Goal: Information Seeking & Learning: Check status

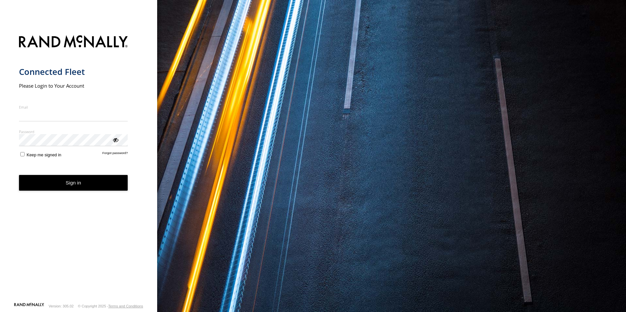
click at [64, 115] on input "Email" at bounding box center [73, 116] width 109 height 12
type input "**********"
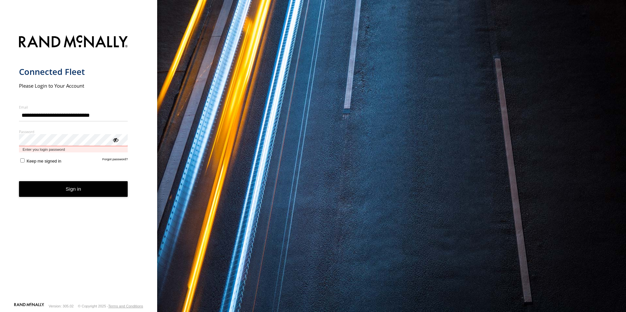
click at [19, 181] on button "Sign in" at bounding box center [73, 189] width 109 height 16
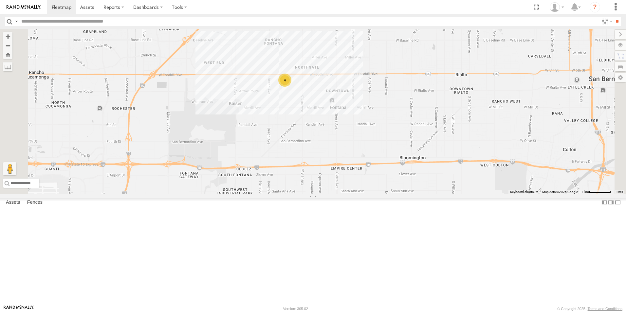
drag, startPoint x: 360, startPoint y: 137, endPoint x: 327, endPoint y: 149, distance: 35.2
click at [327, 149] on div "5360L 211 208 307W 209-CAL 4" at bounding box center [313, 112] width 626 height 166
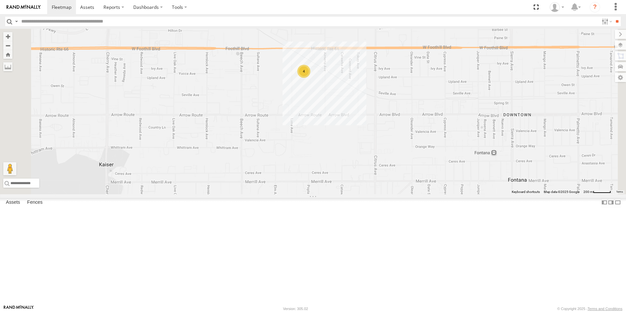
click at [310, 78] on div "4" at bounding box center [303, 71] width 13 height 13
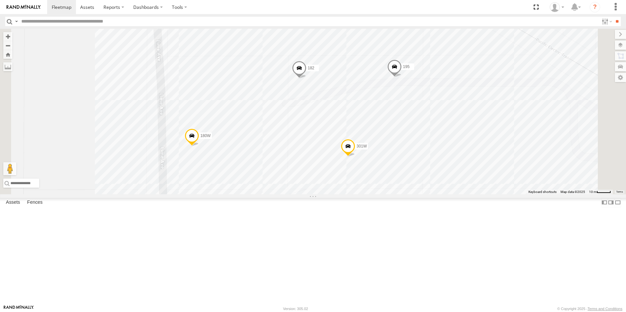
drag, startPoint x: 380, startPoint y: 174, endPoint x: 369, endPoint y: 175, distance: 11.2
click at [369, 175] on div "5360L 211 208 307W 209-CAL 301W 182 180W 195" at bounding box center [313, 112] width 626 height 166
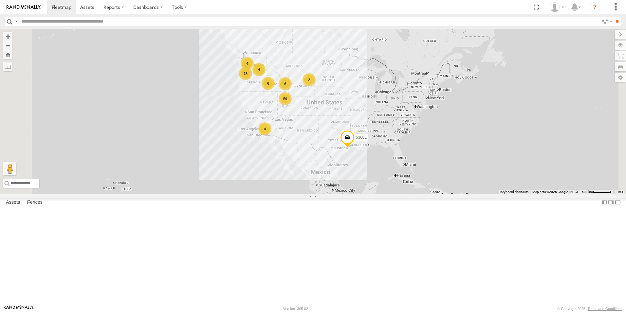
drag, startPoint x: 353, startPoint y: 137, endPoint x: 342, endPoint y: 151, distance: 17.7
click at [342, 151] on div "5360L 59 4 4 13 2 6 6 4" at bounding box center [313, 112] width 626 height 166
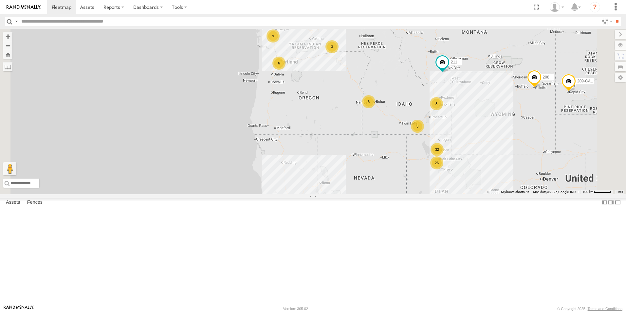
drag, startPoint x: 385, startPoint y: 127, endPoint x: 384, endPoint y: 175, distance: 48.1
click at [384, 175] on div "5360L 208 307W 209-CAL 211 26 4 32 3 6 9 6 3 3 2" at bounding box center [313, 112] width 626 height 166
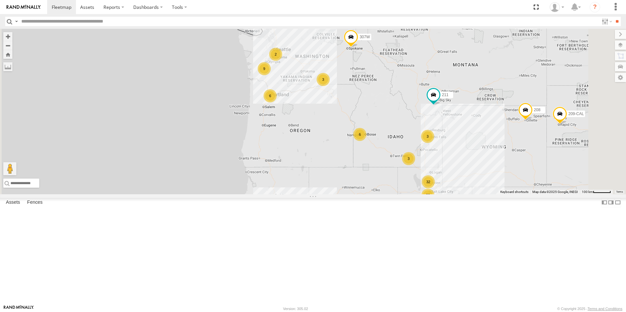
drag, startPoint x: 387, startPoint y: 143, endPoint x: 378, endPoint y: 176, distance: 34.5
click at [378, 176] on div "5360L 208 307W 209-CAL 211 26 4 32 3 6 9 6 3 3 2" at bounding box center [313, 112] width 626 height 166
click at [147, 188] on input "text" at bounding box center [75, 183] width 144 height 9
click at [37, 207] on label "Fences" at bounding box center [35, 202] width 22 height 9
click at [0, 0] on div "[PERSON_NAME] Oil" at bounding box center [0, 0] width 0 height 0
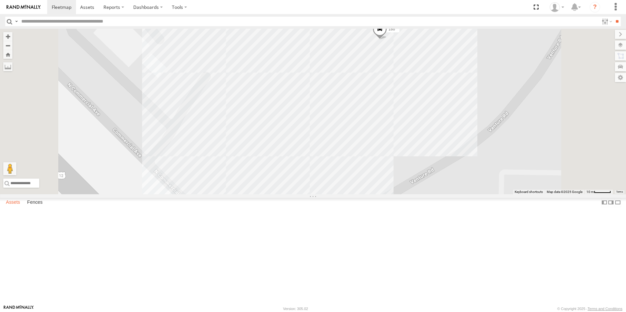
click at [13, 207] on label "Assets" at bounding box center [13, 202] width 21 height 9
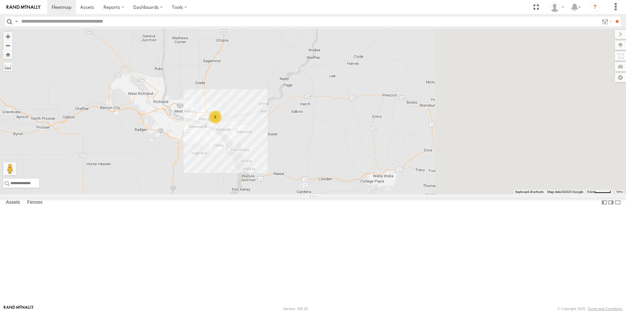
drag, startPoint x: 537, startPoint y: 196, endPoint x: 316, endPoint y: 157, distance: 224.7
click at [316, 157] on div "3" at bounding box center [313, 112] width 626 height 166
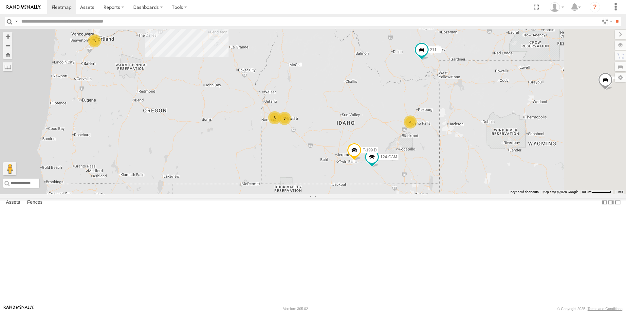
drag, startPoint x: 462, startPoint y: 256, endPoint x: 427, endPoint y: 161, distance: 101.0
click at [427, 161] on div "307W 211 3 6 9 3 124-CAM 3 2 3 T-199 D" at bounding box center [313, 112] width 626 height 166
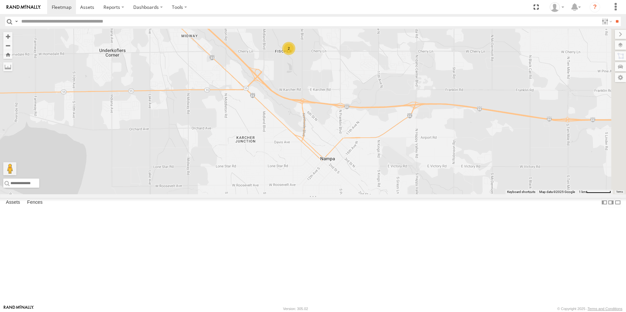
drag, startPoint x: 402, startPoint y: 185, endPoint x: 314, endPoint y: 139, distance: 99.8
click at [314, 139] on div "307W 211 124-CAM T-199 D 214H-CAL 2" at bounding box center [313, 112] width 626 height 166
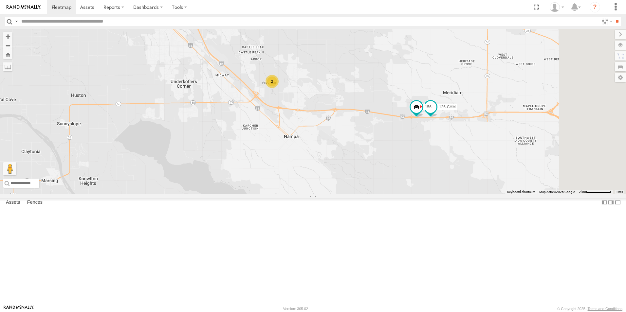
drag, startPoint x: 441, startPoint y: 153, endPoint x: 399, endPoint y: 163, distance: 43.3
click at [399, 163] on div "307W 211 124-CAM T-199 D 214H-CAL 2 156 126-CAM" at bounding box center [313, 112] width 626 height 166
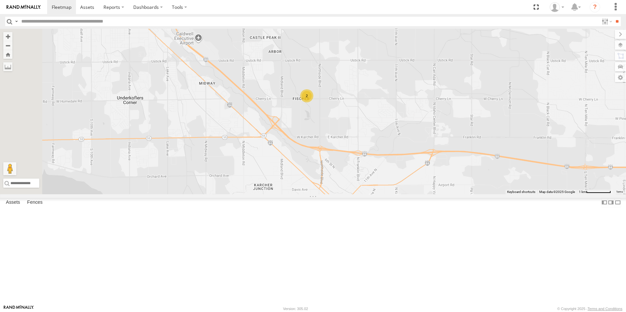
drag, startPoint x: 401, startPoint y: 147, endPoint x: 420, endPoint y: 186, distance: 44.3
click at [420, 186] on div "307W 211 124-CAM T-199 D 214H-CAL 2" at bounding box center [313, 112] width 626 height 166
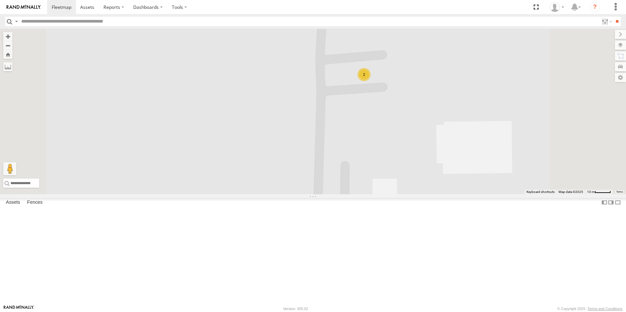
drag, startPoint x: 439, startPoint y: 142, endPoint x: 444, endPoint y: 171, distance: 29.8
click at [439, 191] on div "307W 211 124-CAM T-199 D 214H-CAL 2" at bounding box center [313, 112] width 626 height 166
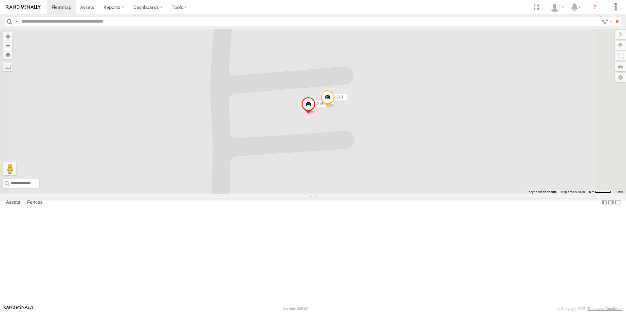
drag, startPoint x: 458, startPoint y: 139, endPoint x: 401, endPoint y: 182, distance: 71.5
click at [401, 182] on div "307W 211 124-CAM T-199 D 214H-CAL 216L 210" at bounding box center [313, 112] width 626 height 166
click at [315, 116] on span at bounding box center [308, 107] width 14 height 18
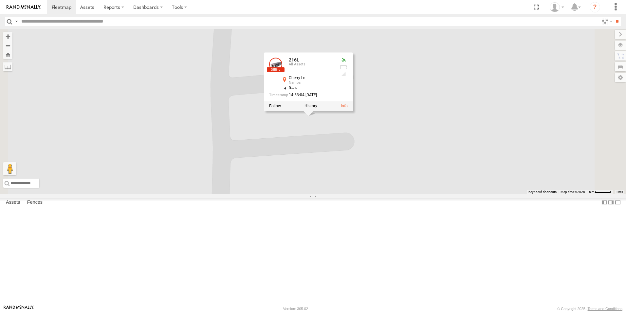
click at [388, 191] on div "307W 211 124-CAM T-199 D 214H-CAL 216L 210 216L All Assets Cherry Ln Nampa 43.6…" at bounding box center [313, 112] width 626 height 166
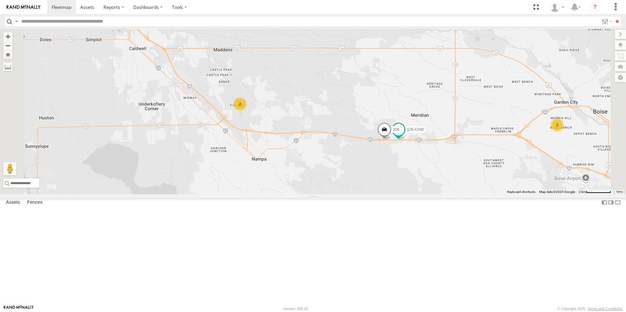
drag, startPoint x: 343, startPoint y: 174, endPoint x: 401, endPoint y: 174, distance: 58.6
click at [401, 174] on div "5360L 208 307W 209-CAL 211 124-CAM 214H-CAL T-199 D 2 156 2 126-CAM" at bounding box center [313, 112] width 626 height 166
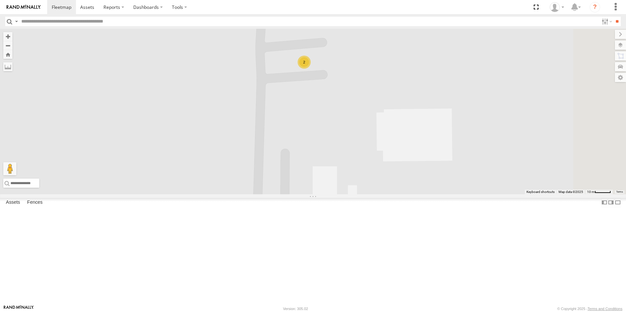
drag, startPoint x: 406, startPoint y: 94, endPoint x: 384, endPoint y: 158, distance: 67.9
click at [384, 158] on div "5360L 208 307W 209-CAL 211 124-CAM 214H-CAL T-199 D 156 126-CAM 2" at bounding box center [313, 112] width 626 height 166
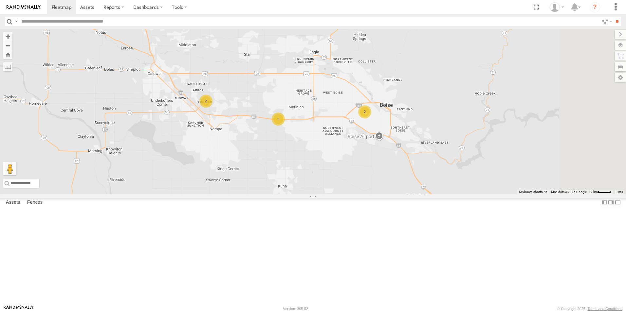
drag, startPoint x: 482, startPoint y: 184, endPoint x: 327, endPoint y: 161, distance: 156.5
click at [327, 161] on div "5360L 208 307W 209-CAL 211 124-CAM 214H-CAL T-199 D 2 2 2" at bounding box center [313, 112] width 626 height 166
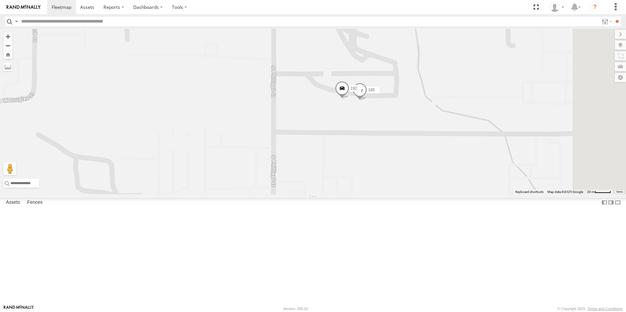
drag, startPoint x: 454, startPoint y: 150, endPoint x: 422, endPoint y: 181, distance: 44.2
click at [422, 181] on div "5360L 208 307W 209-CAL 211 124-CAM 214H-CAL T-199 D 185 192" at bounding box center [313, 112] width 626 height 166
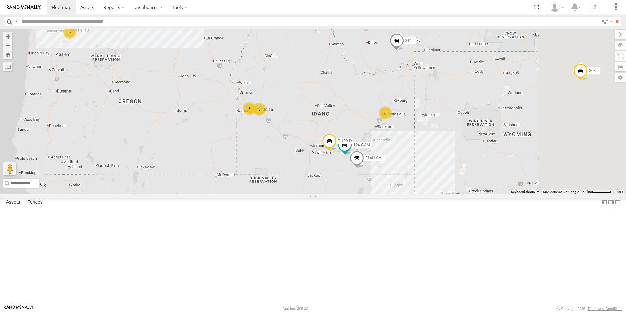
drag, startPoint x: 484, startPoint y: 206, endPoint x: 376, endPoint y: 190, distance: 109.8
click at [376, 190] on div "5360L 208 307W 209-CAL 211 124-CAM 214H-CAL T-199 D 19 8 31 3 6 9 3 3 2 3" at bounding box center [313, 112] width 626 height 166
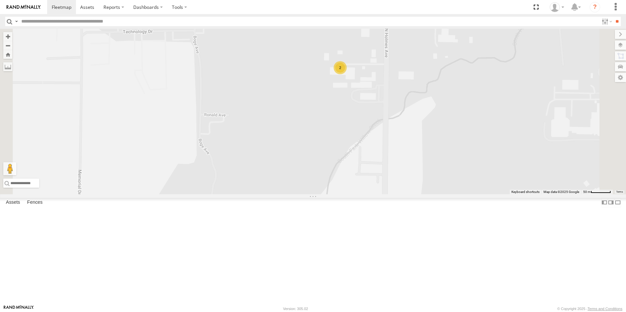
drag, startPoint x: 415, startPoint y: 103, endPoint x: 400, endPoint y: 160, distance: 58.7
click at [400, 160] on div "5360L 208 307W 209-CAL 211 124-CAM 214H-CAL T-199 D 122-CAM 2" at bounding box center [313, 112] width 626 height 166
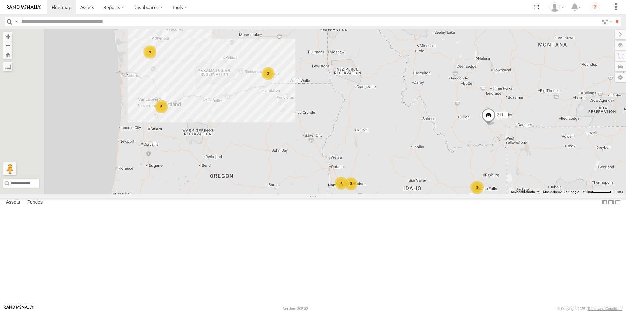
drag, startPoint x: 330, startPoint y: 101, endPoint x: 342, endPoint y: 168, distance: 68.0
click at [342, 168] on div "5360L 208 307W 209-CAL 211 19 8 31 3 6 9 3 2 3 3 187 T-199 D" at bounding box center [313, 112] width 626 height 166
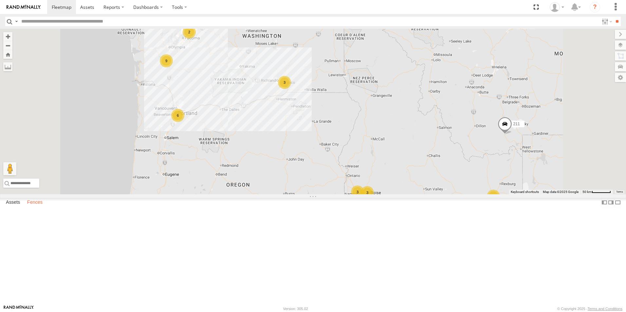
click at [40, 207] on label "Fences" at bounding box center [35, 202] width 22 height 9
click at [9, 207] on label "Assets" at bounding box center [13, 202] width 21 height 9
click at [32, 207] on label "Fences" at bounding box center [35, 202] width 22 height 9
click at [14, 207] on label "Assets" at bounding box center [13, 202] width 21 height 9
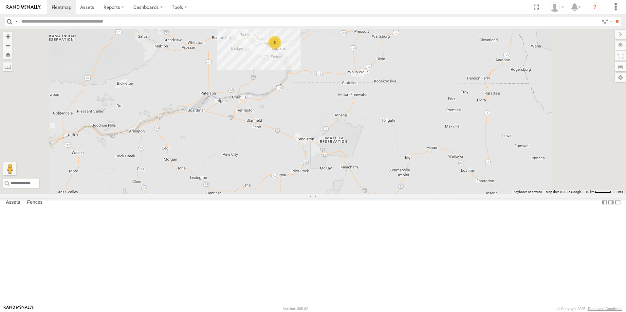
drag, startPoint x: 349, startPoint y: 108, endPoint x: 376, endPoint y: 175, distance: 72.0
click at [375, 173] on div "307W T-199 D 211 3" at bounding box center [313, 112] width 626 height 166
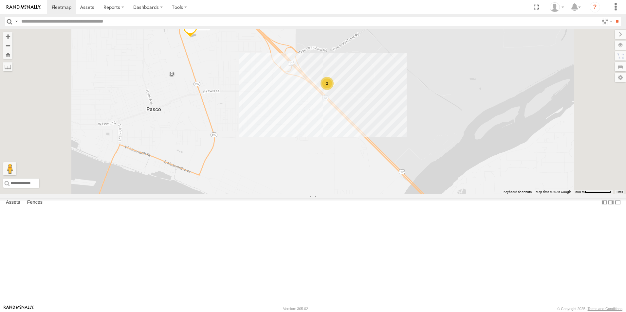
click at [333, 90] on div "2" at bounding box center [326, 83] width 13 height 13
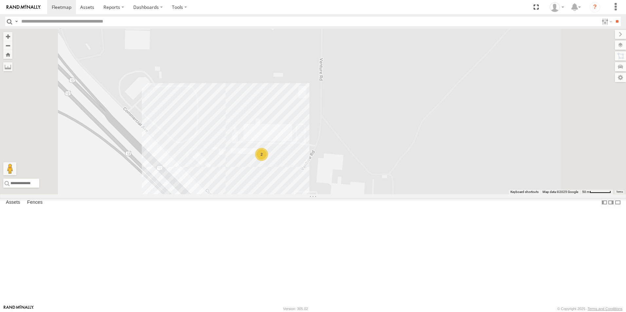
click at [330, 194] on div "307W T-199 D 211 141 2" at bounding box center [313, 112] width 626 height 166
click at [294, 166] on div "Christensen Oil Christensen Oil-Pasco 2" at bounding box center [248, 146] width 91 height 37
click at [297, 139] on div "307W T-199 D 211 141 2 Christensen Oil Christensen Oil-Pasco 2" at bounding box center [313, 112] width 626 height 166
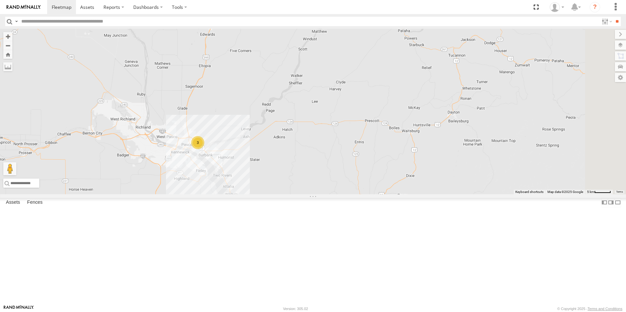
drag, startPoint x: 234, startPoint y: 191, endPoint x: 384, endPoint y: 198, distance: 150.3
click at [370, 194] on div "307W T-199 D 211 3" at bounding box center [313, 112] width 626 height 166
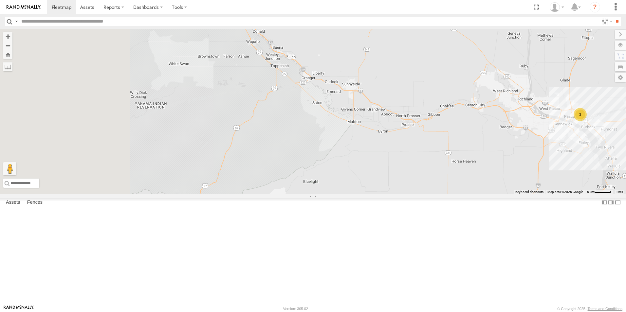
drag, startPoint x: 310, startPoint y: 190, endPoint x: 517, endPoint y: 134, distance: 214.6
click at [508, 139] on div "307W T-199 D 211 3" at bounding box center [313, 112] width 626 height 166
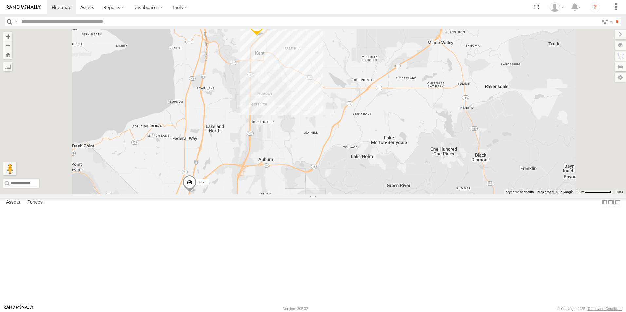
drag, startPoint x: 335, startPoint y: 74, endPoint x: 346, endPoint y: 153, distance: 80.0
click at [345, 148] on div "307W T-199 D 211 135 187" at bounding box center [313, 112] width 626 height 166
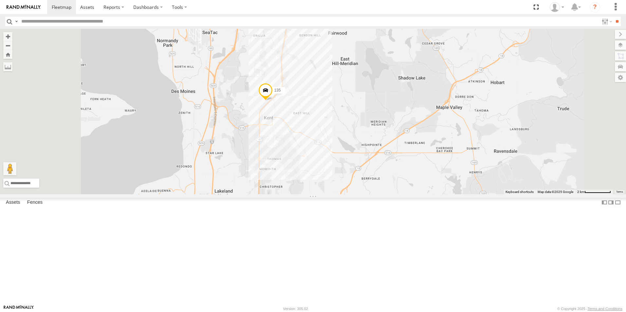
click at [348, 158] on div "307W T-199 D 211 135 187" at bounding box center [313, 112] width 626 height 166
click at [273, 101] on span at bounding box center [265, 92] width 14 height 18
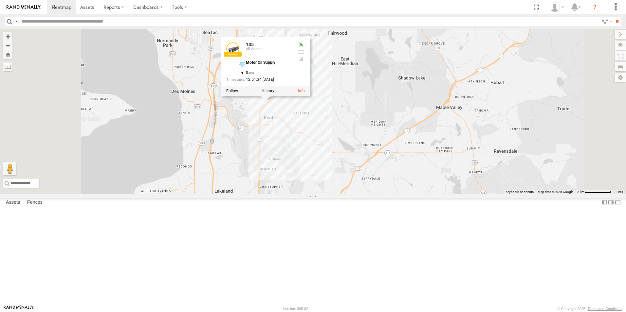
drag, startPoint x: 314, startPoint y: 201, endPoint x: 323, endPoint y: 196, distance: 10.4
click at [314, 194] on div "307W T-199 D 211 135 187 135 All Assets Motor Oil Supply 47.39508 , -122.23787 …" at bounding box center [313, 112] width 626 height 166
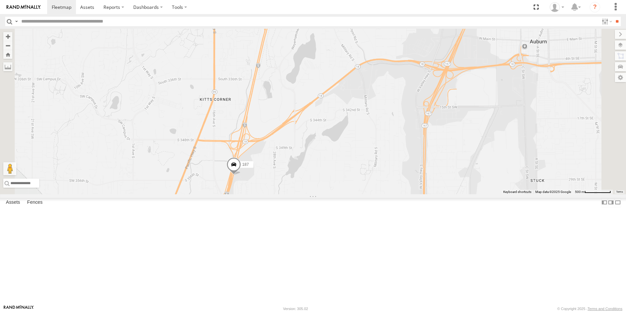
click at [241, 175] on span at bounding box center [233, 166] width 14 height 18
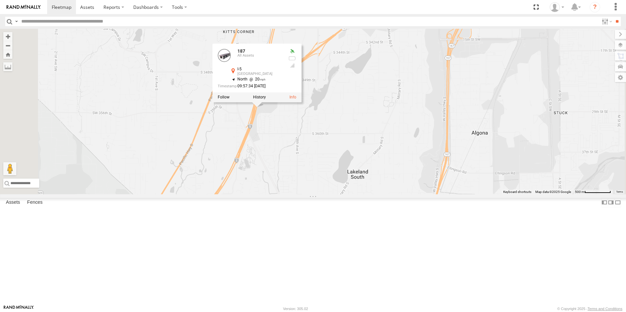
drag, startPoint x: 329, startPoint y: 258, endPoint x: 352, endPoint y: 189, distance: 72.6
click at [352, 189] on div "307W T-199 D 211 135 187 187 All Assets I-5 Lakeland South 47.28361 , -122.3083…" at bounding box center [313, 112] width 626 height 166
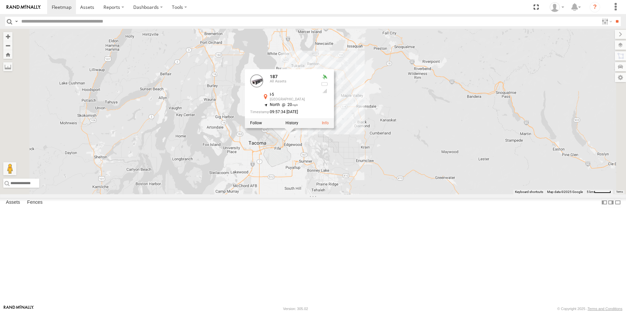
click at [380, 194] on div "307W T-199 D 211 135 187 187 All Assets I-5 Lakeland South 47.28361 , -122.3083…" at bounding box center [313, 112] width 626 height 166
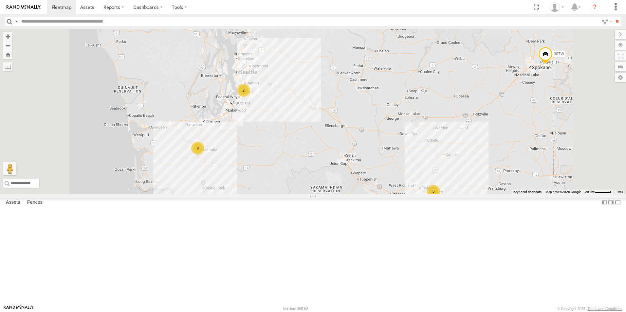
drag, startPoint x: 303, startPoint y: 227, endPoint x: 295, endPoint y: 190, distance: 38.0
click at [301, 190] on div "307W T-199 D 211 3 9 2" at bounding box center [313, 112] width 626 height 166
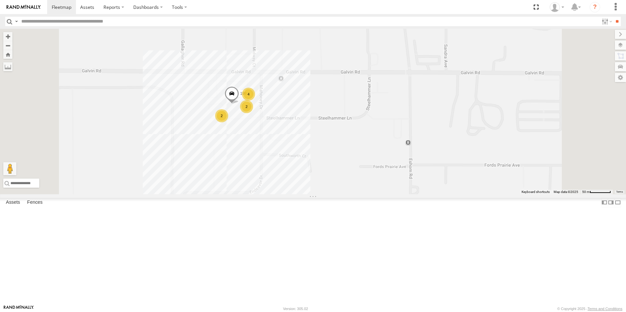
drag, startPoint x: 303, startPoint y: 235, endPoint x: 310, endPoint y: 197, distance: 38.8
click at [310, 194] on div "307W T-199 D 211 135 187 2 198 4 2" at bounding box center [313, 112] width 626 height 166
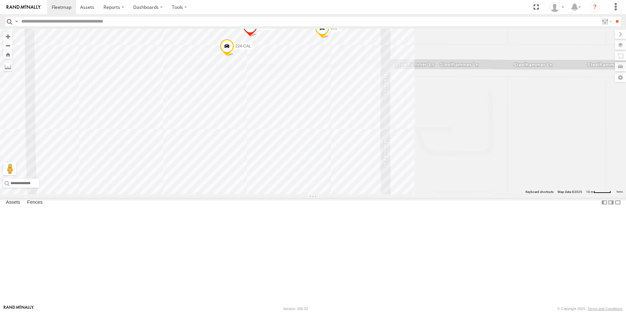
drag, startPoint x: 311, startPoint y: 177, endPoint x: 332, endPoint y: 200, distance: 30.8
click at [332, 194] on div "307W T-199 D 211 135 187 198 224-CAL 226-CAL 121-Cam 191" at bounding box center [313, 112] width 626 height 166
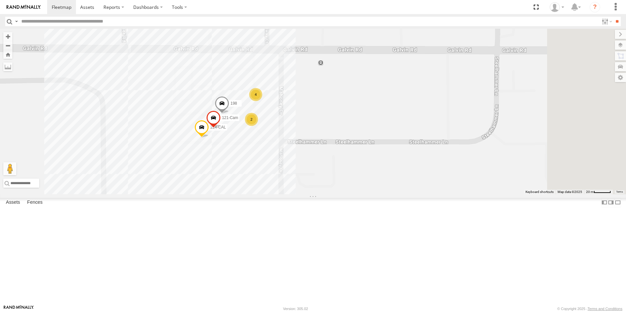
drag, startPoint x: 329, startPoint y: 225, endPoint x: 292, endPoint y: 262, distance: 52.3
click at [292, 194] on div "307W T-199 D 211 135 187 198 224-CAL 121-Cam 4 2" at bounding box center [313, 112] width 626 height 166
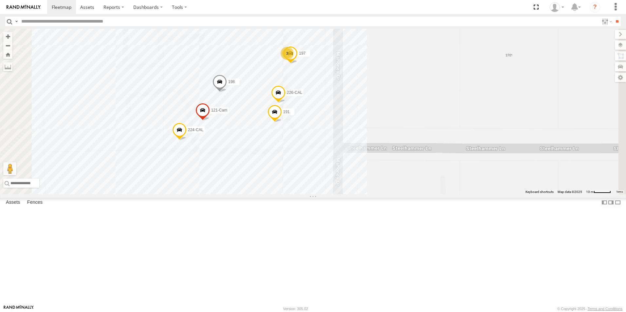
drag, startPoint x: 325, startPoint y: 242, endPoint x: 326, endPoint y: 230, distance: 11.8
click at [326, 194] on div "307W T-199 D 211 135 187 198 224-CAL 121-Cam 3 226-CAL 197 191" at bounding box center [313, 112] width 626 height 166
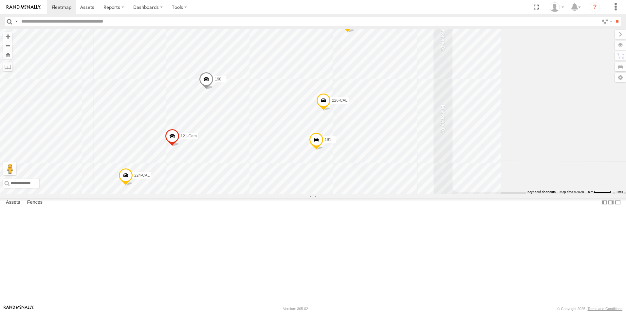
drag, startPoint x: 252, startPoint y: 253, endPoint x: 305, endPoint y: 209, distance: 68.8
click at [305, 194] on div "307W T-199 D 211 135 187 198 224-CAL 121-Cam 226-CAL 197 191 220H 183 203P" at bounding box center [313, 112] width 626 height 166
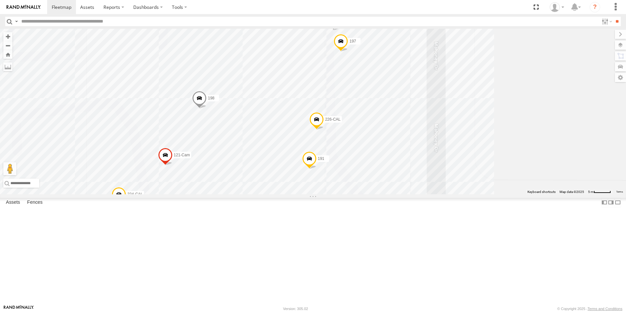
drag, startPoint x: 321, startPoint y: 160, endPoint x: 314, endPoint y: 181, distance: 22.1
click at [314, 181] on div "307W T-199 D 211 135 187 198 224-CAL 121-Cam 226-CAL 197 191 220H 183 203P" at bounding box center [313, 112] width 626 height 166
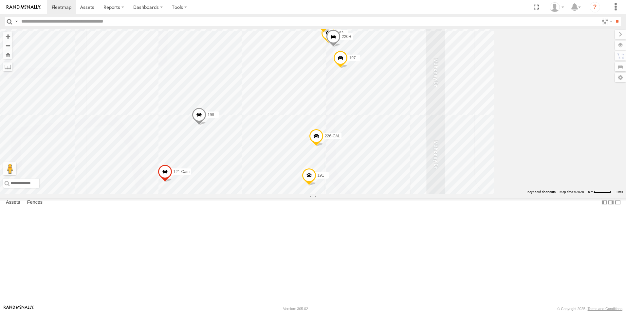
drag, startPoint x: 359, startPoint y: 131, endPoint x: 358, endPoint y: 149, distance: 17.7
click at [358, 149] on div "307W T-199 D 211 135 187 198 224-CAL 121-Cam 226-CAL 197 191 220H 183 203P" at bounding box center [313, 112] width 626 height 166
click at [466, 154] on div "307W T-199 D 211 135 187 198 224-CAL 121-Cam 226-CAL 197 191 220H 183 203P" at bounding box center [313, 112] width 626 height 166
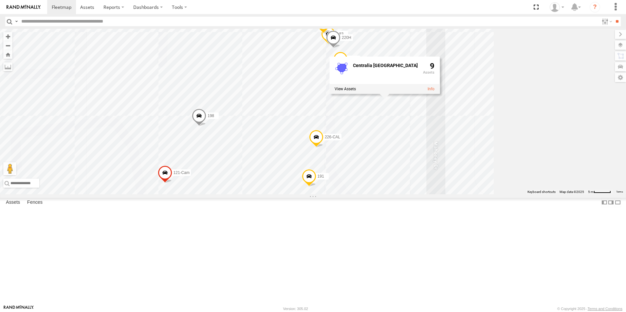
click at [452, 102] on div "307W T-199 D 211 135 187 198 224-CAL 121-Cam 226-CAL 197 191 220H 183 203P Cent…" at bounding box center [313, 112] width 626 height 166
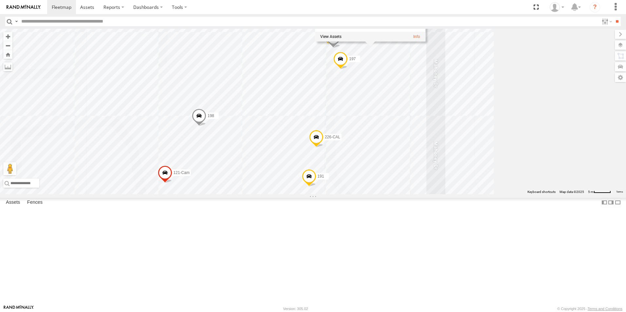
click at [549, 91] on div "307W T-199 D 211 135 187 198 224-CAL 121-Cam 226-CAL 197 191 220H 183 203P Cent…" at bounding box center [313, 112] width 626 height 166
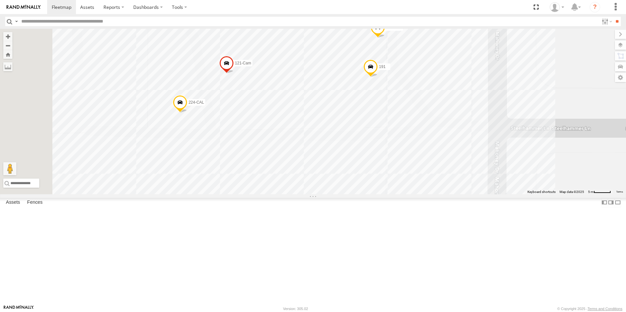
drag, startPoint x: 338, startPoint y: 219, endPoint x: 392, endPoint y: 129, distance: 104.9
click at [392, 129] on div "307W T-199 D 211 135 187 198 224-CAL 121-Cam 226-CAL 197 191 220H 183 203P" at bounding box center [313, 112] width 626 height 166
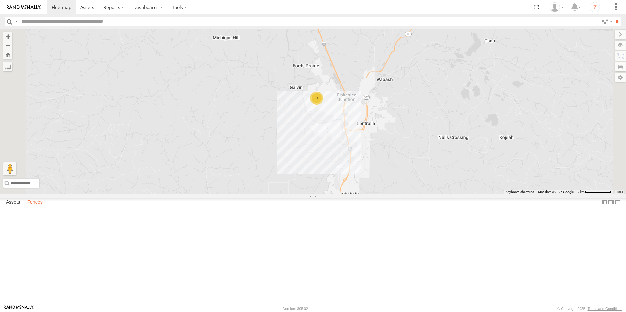
click at [35, 207] on label "Fences" at bounding box center [35, 202] width 22 height 9
click at [362, 148] on div "307W T-199 D 211 135 187 9" at bounding box center [313, 112] width 626 height 166
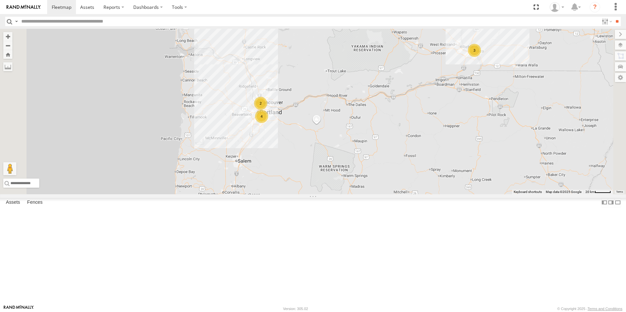
drag, startPoint x: 382, startPoint y: 262, endPoint x: 337, endPoint y: 157, distance: 114.6
click at [267, 110] on div "2" at bounding box center [260, 103] width 13 height 13
click at [9, 207] on label "Assets" at bounding box center [13, 202] width 21 height 9
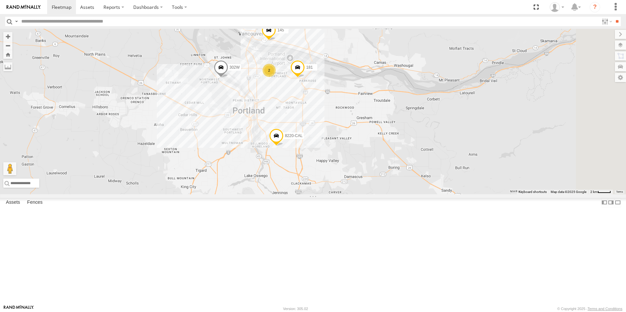
drag, startPoint x: 319, startPoint y: 131, endPoint x: 298, endPoint y: 182, distance: 54.9
click at [298, 182] on div "307W T-199 D 211 8220-CAL 2 302W 145 181" at bounding box center [313, 112] width 626 height 166
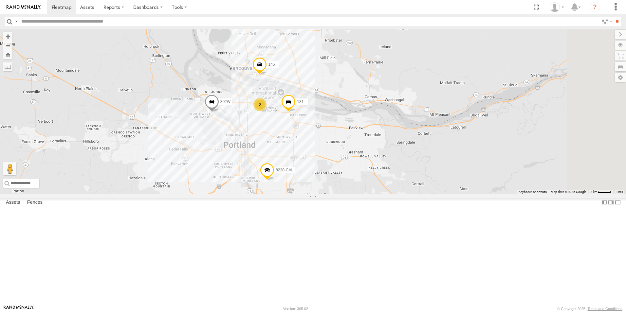
click at [298, 182] on div "307W T-199 D 211 8220-CAL 2 302W 145 181" at bounding box center [313, 112] width 626 height 166
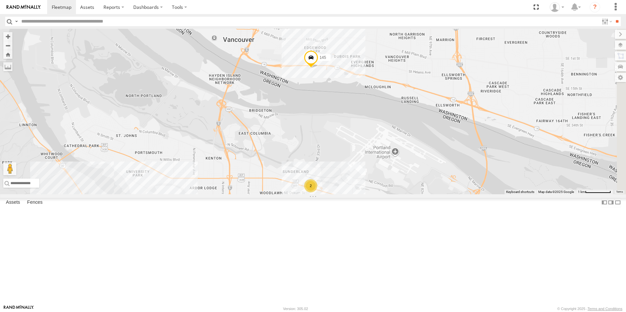
drag, startPoint x: 376, startPoint y: 141, endPoint x: 318, endPoint y: 141, distance: 57.6
click at [318, 141] on div "307W T-199 D 211 8220-CAL 302W 145 181 2" at bounding box center [313, 112] width 626 height 166
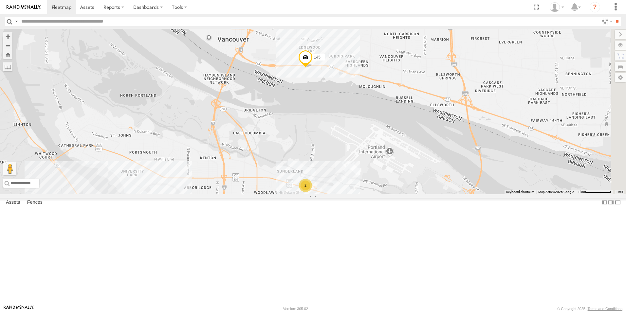
click at [392, 124] on div "307W T-199 D 211 8220-CAL 302W 145 181 2" at bounding box center [313, 112] width 626 height 166
click at [371, 154] on div "307W T-199 D 211 8220-CAL 302W 145 181 2 Wilcox & Flegel Vancouver 1" at bounding box center [313, 112] width 626 height 166
click at [385, 189] on div "307W T-199 D 211 8220-CAL 302W 145 181 2" at bounding box center [313, 112] width 626 height 166
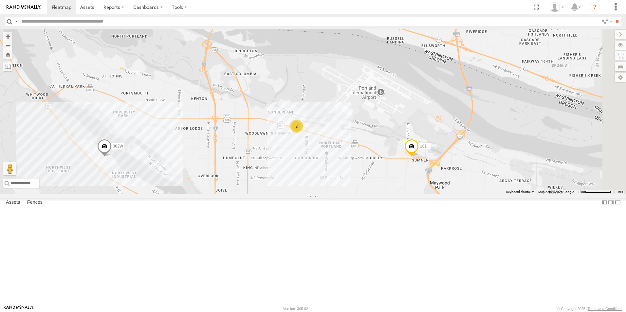
drag, startPoint x: 382, startPoint y: 197, endPoint x: 373, endPoint y: 136, distance: 61.0
click at [373, 136] on div "307W T-199 D 211 8220-CAL 302W 145 181 2" at bounding box center [313, 112] width 626 height 166
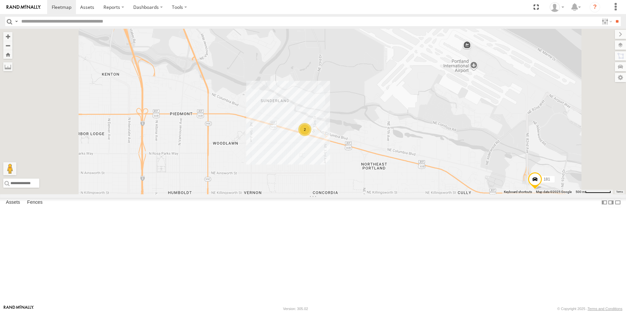
click at [311, 136] on div "2" at bounding box center [304, 129] width 13 height 13
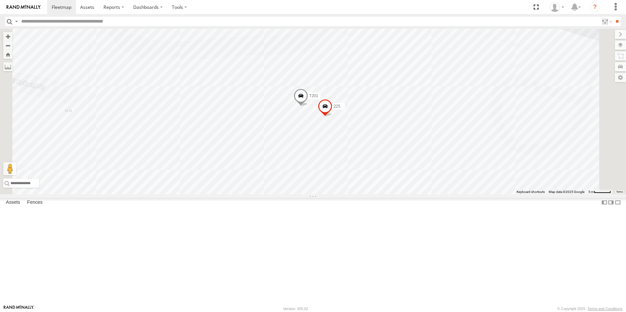
click at [409, 191] on div "307W T-199 D 211 8220-CAL 302W 145 181 225 T201" at bounding box center [313, 112] width 626 height 166
click at [294, 194] on div "307W T-199 D 211 8220-CAL 302W 145 181 225 T201 Tarr 2" at bounding box center [313, 112] width 626 height 166
click at [252, 194] on div "307W T-199 D 211 8220-CAL 302W 145 181 225 T201 Tarr 2" at bounding box center [313, 112] width 626 height 166
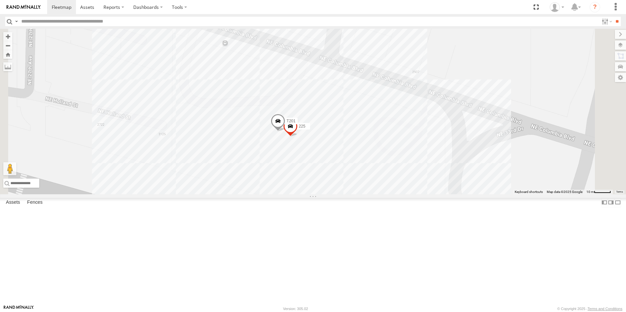
click at [446, 194] on div "307W T-199 D 211 8220-CAL 302W 145 181 225 T201" at bounding box center [313, 112] width 626 height 166
click at [557, 194] on div "307W T-199 D 211 8220-CAL 302W 145 181 225 T201 Tarr 2" at bounding box center [313, 112] width 626 height 166
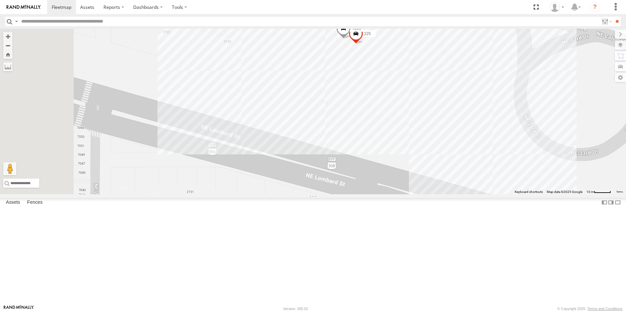
drag, startPoint x: 381, startPoint y: 281, endPoint x: 458, endPoint y: 148, distance: 153.7
click at [456, 168] on div "307W T-199 D 211 8220-CAL 302W 145 181 225 T201" at bounding box center [313, 112] width 626 height 166
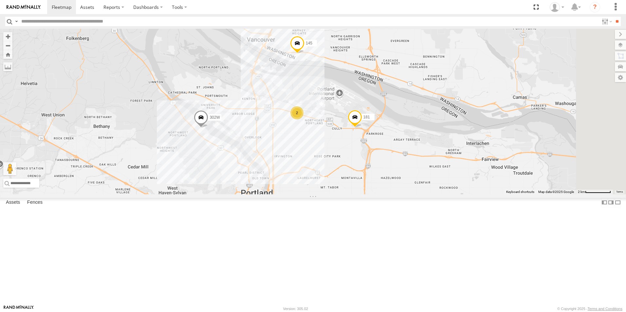
drag, startPoint x: 450, startPoint y: 119, endPoint x: 378, endPoint y: 140, distance: 74.3
click at [378, 140] on div "307W T-199 D 211 8220-CAL 302W 145 181 2" at bounding box center [313, 112] width 626 height 166
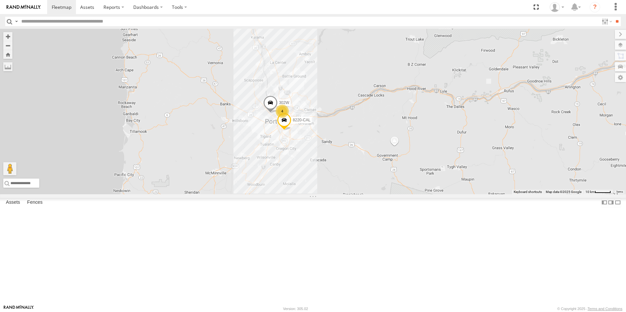
drag, startPoint x: 525, startPoint y: 204, endPoint x: 411, endPoint y: 174, distance: 118.0
click at [411, 174] on div "307W T-199 D 211 8220-CAL 302W 4" at bounding box center [313, 112] width 626 height 166
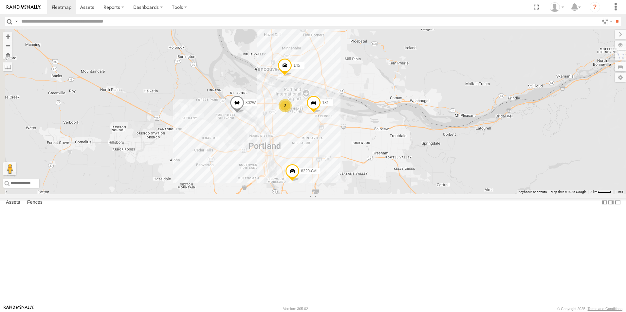
drag, startPoint x: 358, startPoint y: 135, endPoint x: 411, endPoint y: 134, distance: 52.7
click at [411, 134] on div "307W T-199 D 211 8220-CAL 302W 2 145 181" at bounding box center [313, 112] width 626 height 166
click at [321, 170] on div "307W T-199 D 211 8220-CAL 302W 2 145 181" at bounding box center [313, 112] width 626 height 166
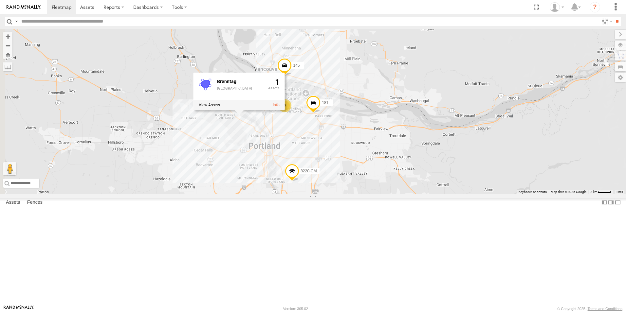
click at [405, 190] on div "307W T-199 D 211 8220-CAL 302W 2 145 181 Brenntag Portland 1" at bounding box center [313, 112] width 626 height 166
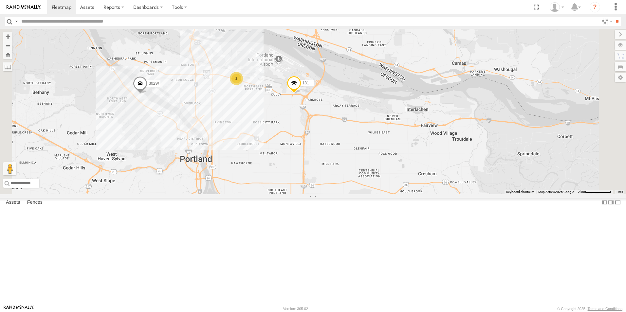
drag, startPoint x: 413, startPoint y: 220, endPoint x: 381, endPoint y: 179, distance: 51.6
click at [381, 179] on div "307W T-199 D 211 8220-CAL 302W 145 181 2" at bounding box center [313, 112] width 626 height 166
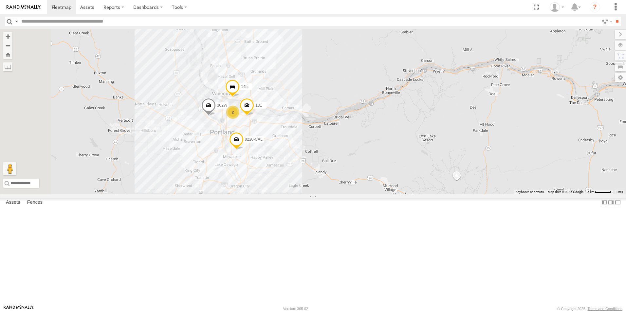
drag, startPoint x: 296, startPoint y: 135, endPoint x: 331, endPoint y: 220, distance: 91.7
click at [330, 194] on div "5360L 208 307W 209-CAL 211 8220-CAL 2 302W 145 181" at bounding box center [313, 112] width 626 height 166
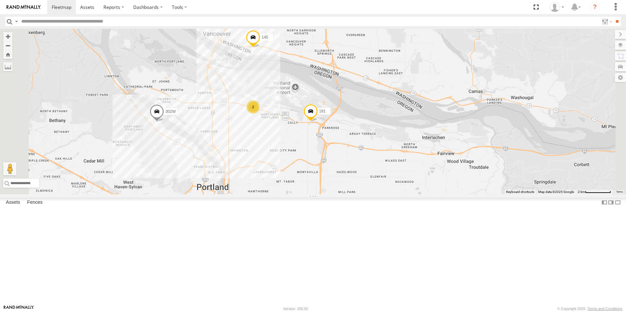
drag, startPoint x: 292, startPoint y: 204, endPoint x: 334, endPoint y: 192, distance: 44.3
click at [334, 192] on div "5360L 208 307W 209-CAL 211 8220-CAL 302W 145 181 2" at bounding box center [313, 112] width 626 height 166
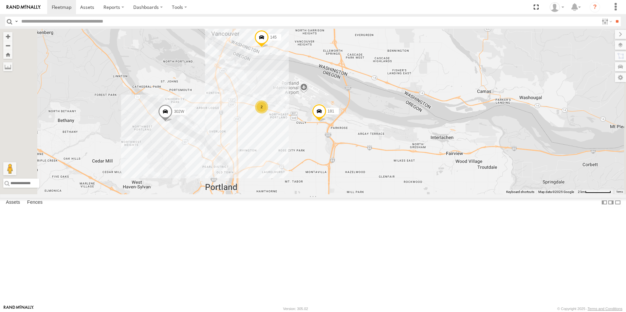
click at [251, 183] on div "5360L 208 307W 209-CAL 211 8220-CAL 302W 145 181 2" at bounding box center [313, 112] width 626 height 166
click at [334, 194] on div "5360L 208 307W 209-CAL 211 8220-CAL 302W 145 181 2 Brenntag Portland 1" at bounding box center [313, 112] width 626 height 166
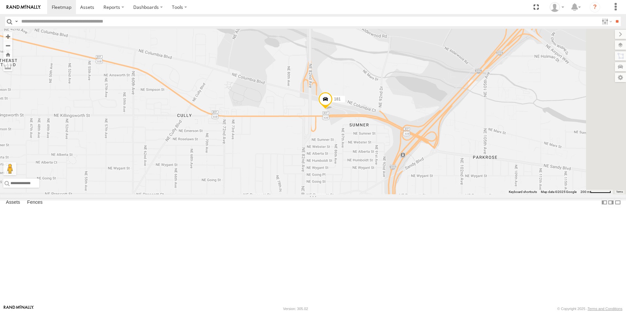
click at [332, 110] on span at bounding box center [325, 101] width 14 height 18
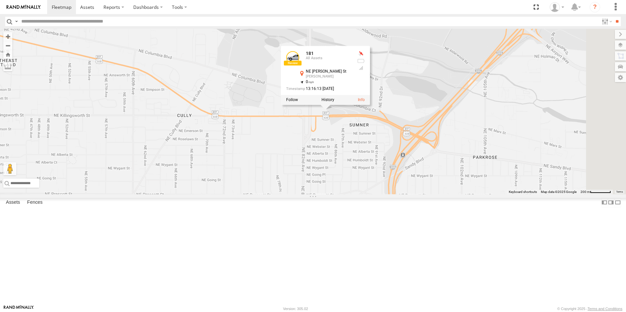
click at [396, 189] on div "5360L 208 307W 209-CAL 211 8220-CAL 302W 145 181 181 All Assets NE Killingswort…" at bounding box center [313, 112] width 626 height 166
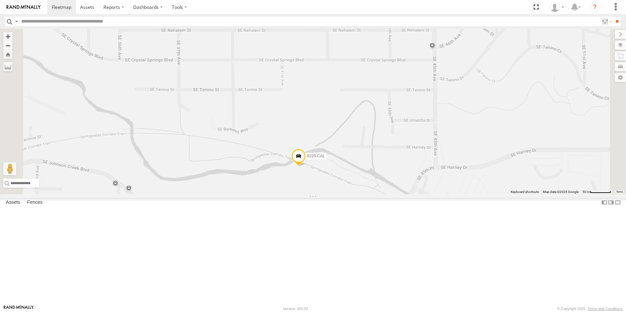
click at [306, 167] on span at bounding box center [298, 158] width 14 height 18
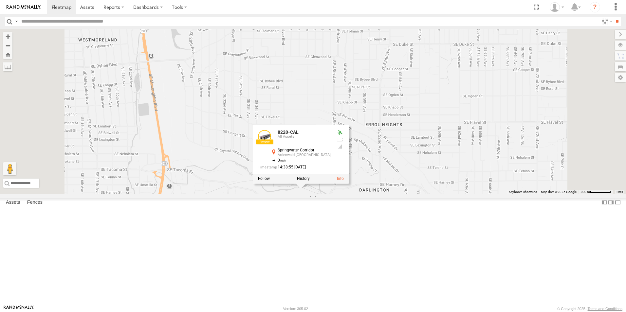
click at [393, 194] on div "5360L 208 307W 209-CAL 211 8220-CAL 302W 145 181 8220-CAL All Assets Springwate…" at bounding box center [313, 112] width 626 height 166
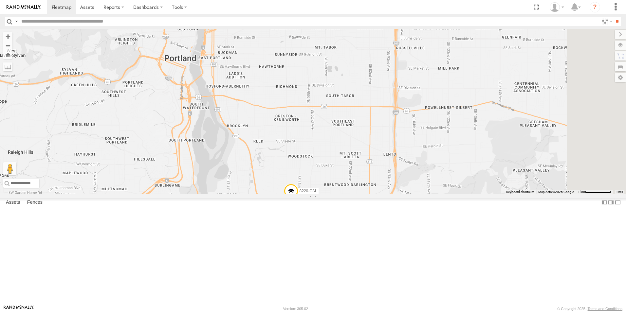
drag, startPoint x: 432, startPoint y: 203, endPoint x: 413, endPoint y: 220, distance: 26.2
click at [413, 194] on div "5360L 208 307W 209-CAL 211 8220-CAL 302W 145 181" at bounding box center [313, 112] width 626 height 166
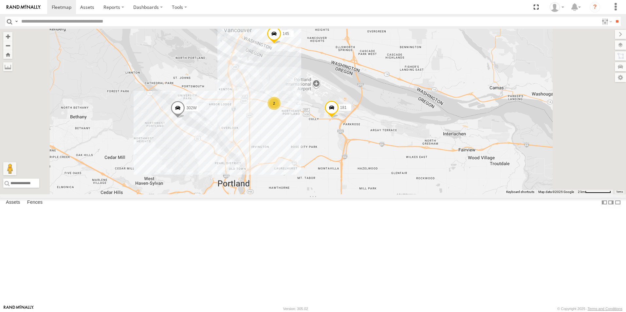
drag, startPoint x: 440, startPoint y: 124, endPoint x: 410, endPoint y: 195, distance: 77.3
click at [410, 194] on div "5360L 208 307W 209-CAL 211 8220-CAL 302W 145 181 2" at bounding box center [313, 112] width 626 height 166
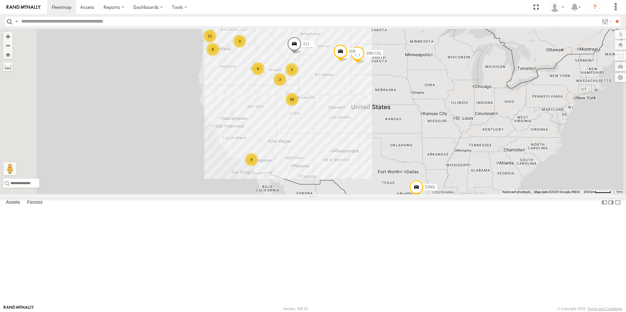
click at [219, 56] on div "6" at bounding box center [212, 49] width 13 height 13
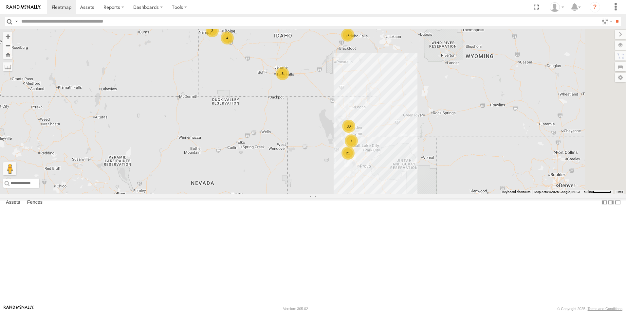
drag, startPoint x: 401, startPoint y: 138, endPoint x: 320, endPoint y: 127, distance: 81.6
click at [374, 178] on div "5360L 208 135 187 307W 209-CAL 211 21 7 30 2 3 3 4" at bounding box center [313, 112] width 626 height 166
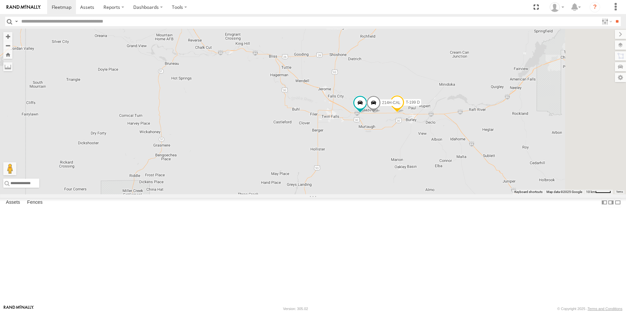
drag, startPoint x: 354, startPoint y: 198, endPoint x: 256, endPoint y: 127, distance: 121.2
click at [256, 127] on div "5360L 208 135 187 307W 209-CAL 211 156 126-CAM T-199 D 2 124-CAM 214H-CAL 2" at bounding box center [313, 112] width 626 height 166
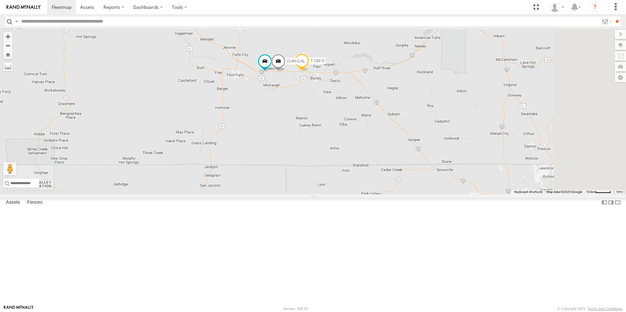
drag, startPoint x: 450, startPoint y: 203, endPoint x: 381, endPoint y: 164, distance: 79.6
click at [381, 164] on div "5360L 208 135 187 307W 209-CAL 211 156 126-CAM T-199 D 124-CAM 214H-CAL" at bounding box center [313, 112] width 626 height 166
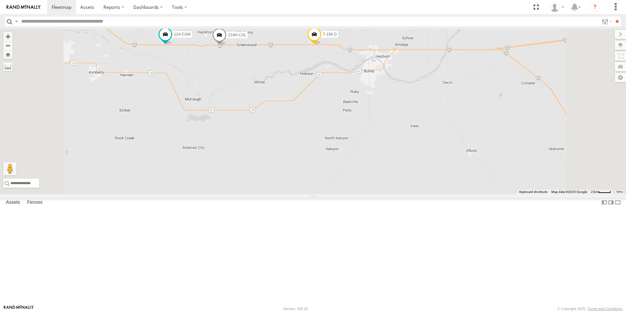
drag, startPoint x: 477, startPoint y: 154, endPoint x: 404, endPoint y: 170, distance: 74.4
click at [404, 170] on div "5360L 208 307W 209-CAL 211 126-CAM 156 T-199 D 124-CAM 214H-CAL" at bounding box center [313, 112] width 626 height 166
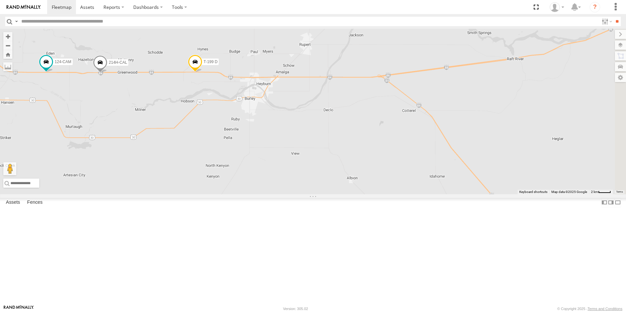
drag, startPoint x: 525, startPoint y: 173, endPoint x: 587, endPoint y: 162, distance: 62.5
click at [580, 162] on div "5360L 208 307W 209-CAL 211 126-CAM 156 T-199 D 124-CAM 214H-CAL" at bounding box center [313, 112] width 626 height 166
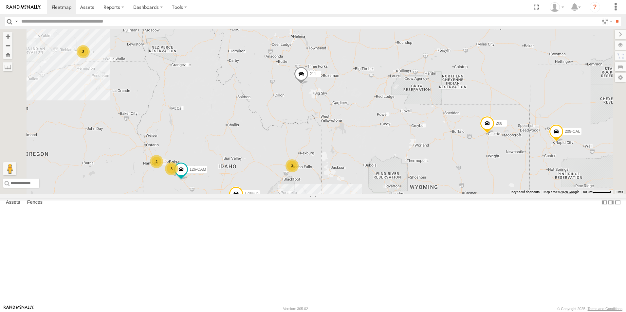
drag, startPoint x: 372, startPoint y: 219, endPoint x: 342, endPoint y: 294, distance: 80.4
click at [342, 194] on div "5360L 208 307W 209-CAL 211 126-CAM T-199 D 21 7 30 3 2 2 3 3" at bounding box center [313, 112] width 626 height 166
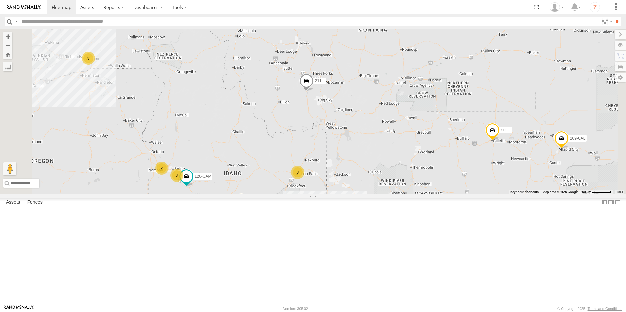
drag, startPoint x: 394, startPoint y: 249, endPoint x: 373, endPoint y: 78, distance: 172.4
click at [376, 129] on div "5360L 208 307W 209-CAL 211 126-CAM T-199 D 3 2 3 3" at bounding box center [313, 112] width 626 height 166
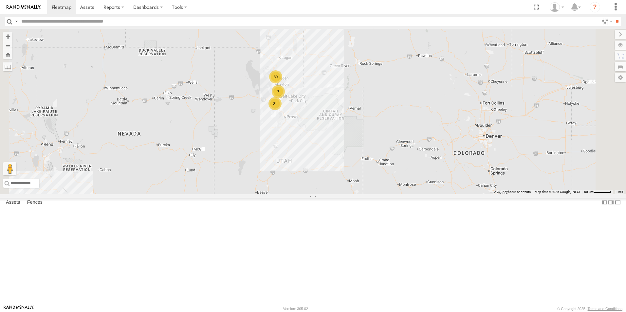
drag, startPoint x: 347, startPoint y: 137, endPoint x: 362, endPoint y: 205, distance: 69.7
click at [362, 194] on div "5360L 208 307W 209-CAL 211 126-CAM T-199 D 3 2 3 3 21 7 30" at bounding box center [313, 112] width 626 height 166
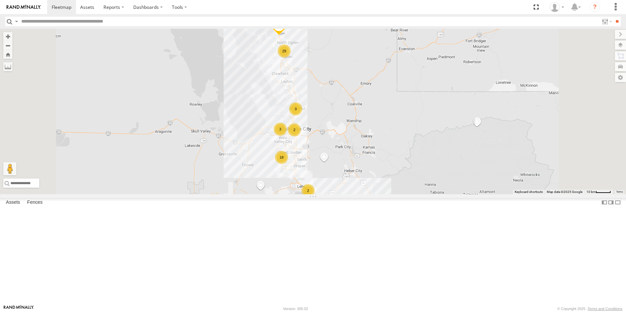
drag, startPoint x: 382, startPoint y: 268, endPoint x: 365, endPoint y: 237, distance: 35.6
click at [365, 194] on div "5360L 208 307W 209-CAL 211 126-CAM T-199 D 18 3 29 2 3 2 221H" at bounding box center [313, 112] width 626 height 166
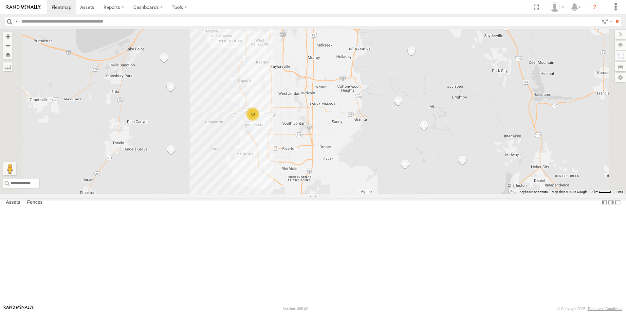
drag, startPoint x: 330, startPoint y: 169, endPoint x: 398, endPoint y: 254, distance: 108.7
click at [398, 194] on div "5360L 208 307W 209-CAL 211 126-CAM T-199 D 221H 18 2" at bounding box center [313, 112] width 626 height 166
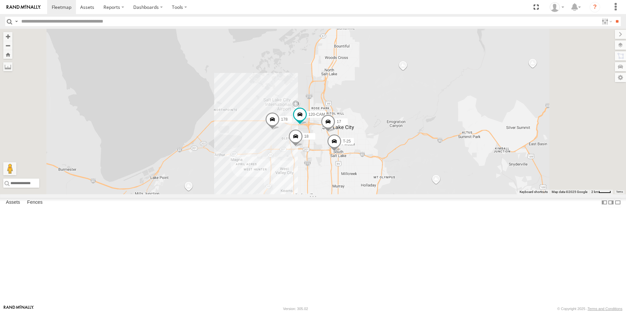
drag, startPoint x: 401, startPoint y: 115, endPoint x: 386, endPoint y: 239, distance: 124.5
click at [386, 194] on div "5360L 208 307W 209-CAL 211 126-CAM T-199 D 221H 17 178 120-CAM T-25 18 18 2" at bounding box center [313, 112] width 626 height 166
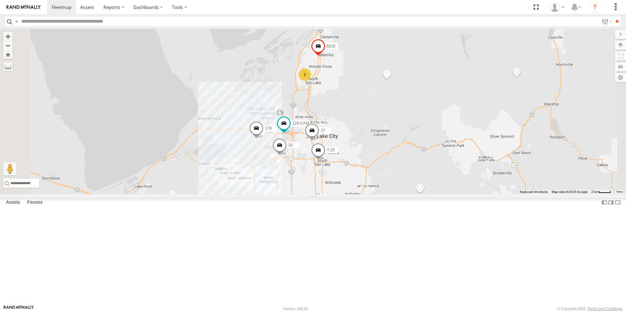
drag, startPoint x: 398, startPoint y: 216, endPoint x: 382, endPoint y: 225, distance: 18.6
click at [382, 194] on div "5360L 208 307W 209-CAL 211 126-CAM T-199 D 221H 17 178 120-CAM T-25 18 18 2 821…" at bounding box center [313, 112] width 626 height 166
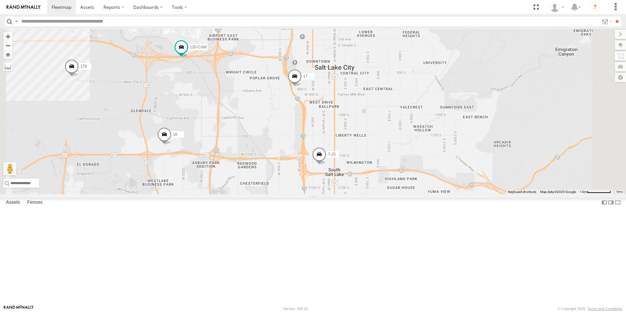
drag, startPoint x: 422, startPoint y: 234, endPoint x: 386, endPoint y: 226, distance: 37.6
click at [386, 194] on div "5360L 208 307W 209-CAL 211 126-CAM T-199 D 221H 17 178 120-CAM T-25 18 8219" at bounding box center [313, 112] width 626 height 166
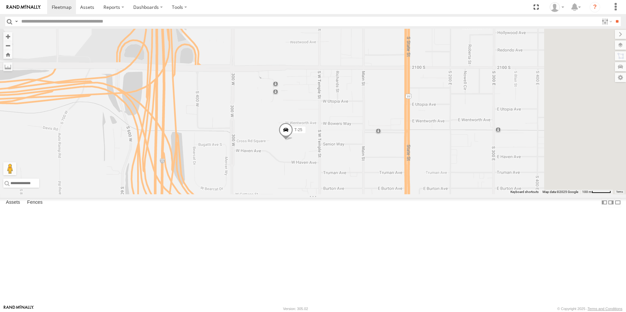
drag, startPoint x: 418, startPoint y: 270, endPoint x: 367, endPoint y: 201, distance: 85.4
click at [367, 194] on div "5360L 208 307W 209-CAL 211 126-CAM T-199 D 221H 17 178 120-CAM T-25 18 8219" at bounding box center [313, 112] width 626 height 166
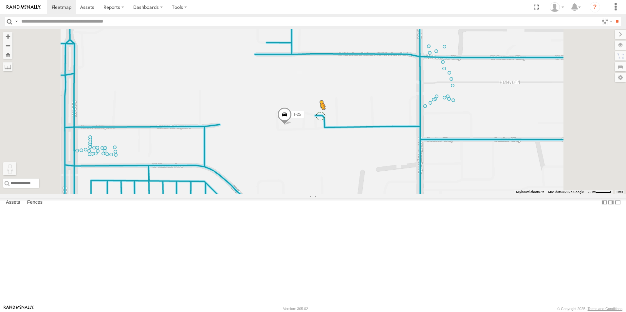
drag, startPoint x: 176, startPoint y: 284, endPoint x: 402, endPoint y: 171, distance: 253.2
click at [402, 171] on div "5360L 208 307W 209-CAL 211 126-CAM T-199 D 221H 17 178 120-CAM T-25 18 8219 To …" at bounding box center [313, 112] width 626 height 166
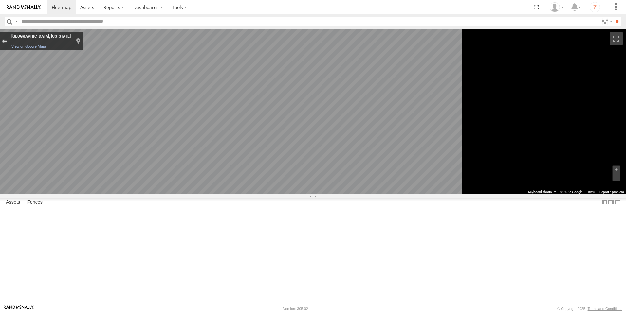
click at [9, 39] on button "Exit the Street View" at bounding box center [4, 41] width 9 height 9
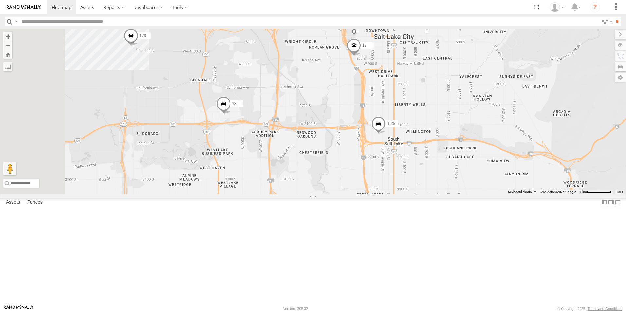
drag, startPoint x: 282, startPoint y: 184, endPoint x: 387, endPoint y: 171, distance: 105.8
click at [387, 171] on div "5360L 208 307W 209-CAL 211 126-CAM T-199 D 221H 17 178 120-CAM T-25 18 8219 Loa…" at bounding box center [313, 112] width 626 height 166
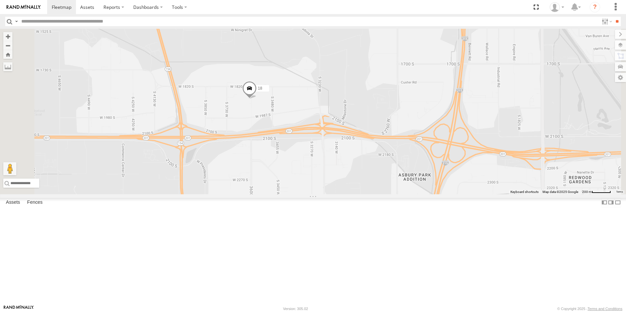
drag, startPoint x: 307, startPoint y: 192, endPoint x: 339, endPoint y: 168, distance: 40.6
click at [342, 167] on div "5360L 208 307W 209-CAL 211 126-CAM T-199 D 221H 17 178 120-CAM T-25 18 8219 Loa…" at bounding box center [313, 112] width 626 height 166
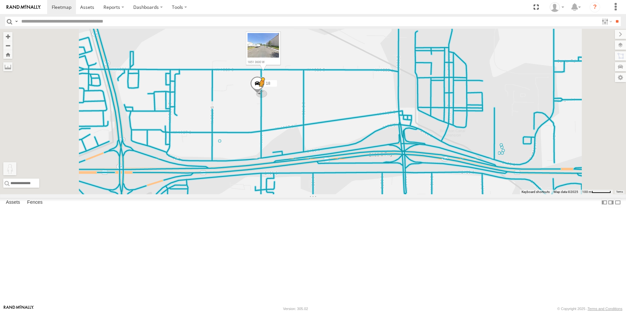
drag, startPoint x: 174, startPoint y: 279, endPoint x: 344, endPoint y: 148, distance: 214.0
click at [344, 148] on div "5360L 208 307W 209-CAL 211 126-CAM T-199 D 221H 17 178 120-CAM T-25 18 8219 To …" at bounding box center [313, 112] width 626 height 166
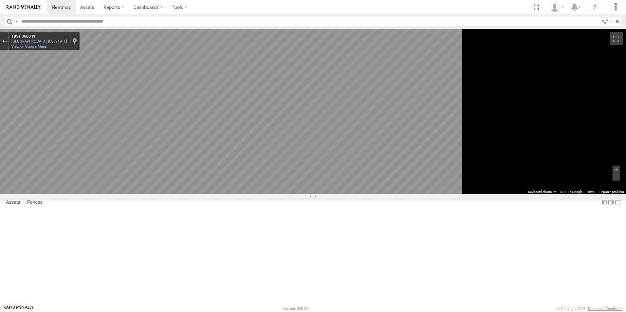
click at [625, 175] on html at bounding box center [313, 156] width 626 height 312
click at [625, 165] on html at bounding box center [313, 156] width 626 height 312
click at [625, 180] on html at bounding box center [313, 156] width 626 height 312
click at [625, 184] on html at bounding box center [313, 156] width 626 height 312
click at [7, 42] on div "Exit the Street View" at bounding box center [4, 41] width 5 height 4
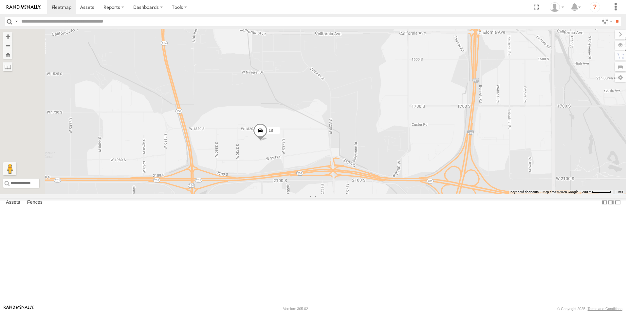
drag, startPoint x: 270, startPoint y: 189, endPoint x: 343, endPoint y: 208, distance: 75.2
click at [343, 194] on div "5360L 208 307W 209-CAL 211 126-CAM T-199 D 221H 17 178 120-CAM T-25 18 8219 Loa…" at bounding box center [313, 112] width 626 height 166
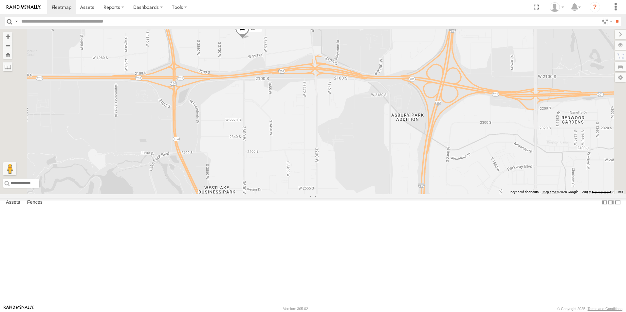
drag, startPoint x: 356, startPoint y: 239, endPoint x: 340, endPoint y: 174, distance: 67.0
click at [340, 174] on div "5360L 208 307W 209-CAL 211 126-CAM T-199 D 221H 17 178 120-CAM T-25 18 8219 Loa…" at bounding box center [313, 112] width 626 height 166
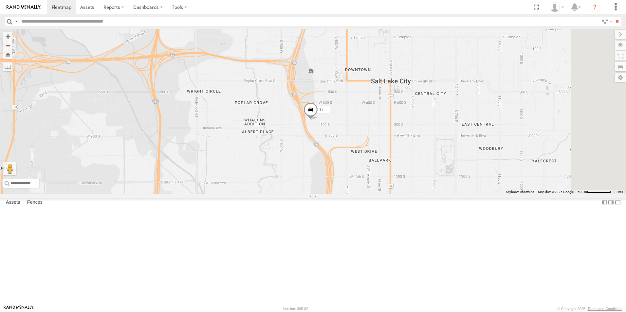
drag, startPoint x: 434, startPoint y: 198, endPoint x: 379, endPoint y: 172, distance: 60.9
click at [379, 172] on div "5360L 208 307W 209-CAL 211 126-CAM T-199 D 221H 17 178 120-CAM T-25 18 8219 Loa…" at bounding box center [313, 112] width 626 height 166
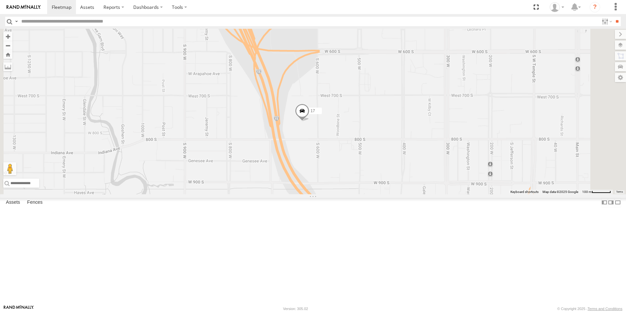
drag, startPoint x: 416, startPoint y: 184, endPoint x: 373, endPoint y: 176, distance: 43.0
click at [373, 176] on div "5360L 208 307W 209-CAL 211 126-CAM T-199 D 221H 17 178 120-CAM T-25 18 8219 Loa…" at bounding box center [313, 112] width 626 height 166
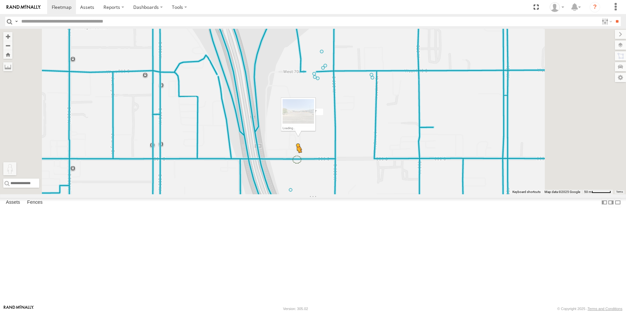
drag, startPoint x: 173, startPoint y: 279, endPoint x: 379, endPoint y: 214, distance: 215.8
click at [379, 194] on div "5360L 208 307W 209-CAL 211 126-CAM T-199 D 221H 17 178 120-CAM T-25 18 8219 To …" at bounding box center [313, 112] width 626 height 166
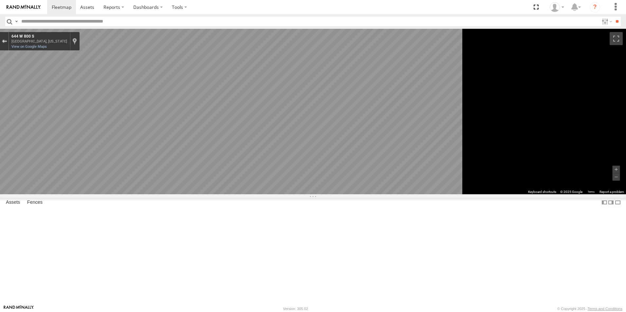
click at [7, 43] on div "Exit the Street View" at bounding box center [4, 41] width 5 height 4
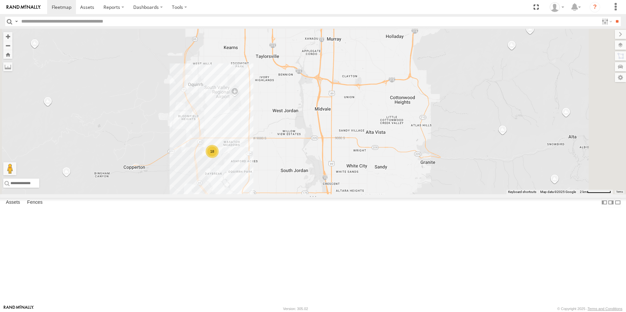
drag, startPoint x: 333, startPoint y: 106, endPoint x: 334, endPoint y: 236, distance: 129.9
click at [332, 194] on div "5360L 208 307W 209-CAL 211 126-CAM T-199 D 178 18 18 Loading..." at bounding box center [313, 112] width 626 height 166
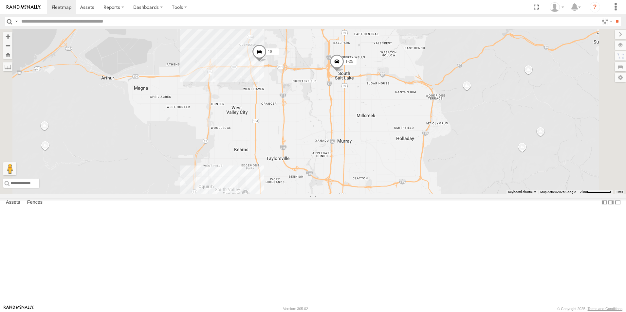
drag, startPoint x: 322, startPoint y: 107, endPoint x: 333, endPoint y: 229, distance: 122.5
click at [333, 194] on div "5360L 208 307W 209-CAL 211 126-CAM T-199 D 178 18 18 T-25 Loading..." at bounding box center [313, 112] width 626 height 166
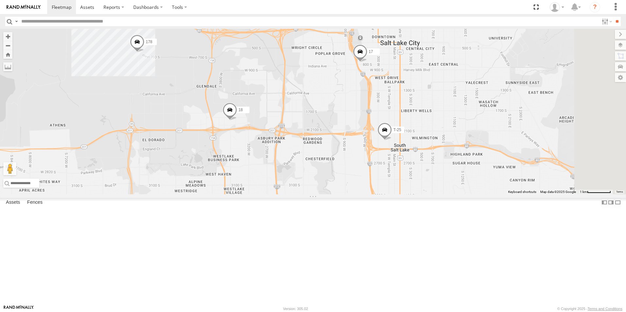
drag, startPoint x: 424, startPoint y: 122, endPoint x: 335, endPoint y: 125, distance: 89.1
click at [335, 125] on div "5360L 208 307W 209-CAL 211 126-CAM T-199 D 178 18 T-25 17 120-CAM Loading..." at bounding box center [313, 112] width 626 height 166
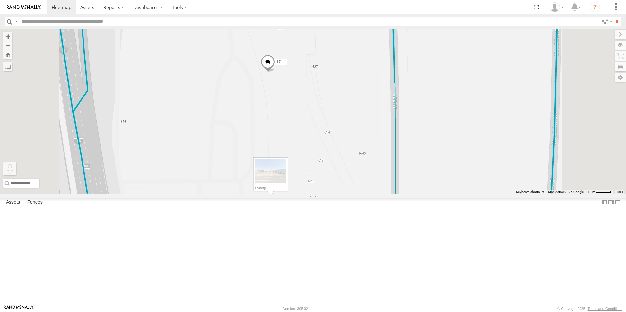
drag, startPoint x: 171, startPoint y: 279, endPoint x: 351, endPoint y: 275, distance: 180.0
click at [351, 194] on div "5360L 208 307W 209-CAL 211 126-CAM T-199 D 178 18 T-25 17 120-CAM To activate d…" at bounding box center [313, 112] width 626 height 166
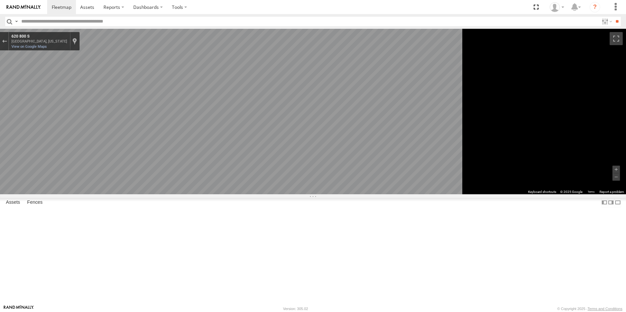
click at [100, 163] on main "To navigate the map with touch gestures double-tap and hold your finger on the …" at bounding box center [313, 167] width 626 height 276
click at [7, 42] on div "Exit the Street View" at bounding box center [4, 41] width 5 height 4
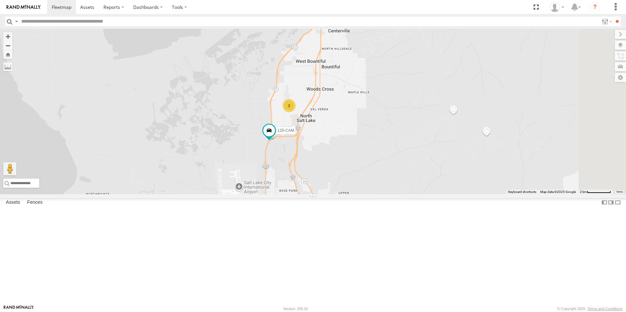
drag, startPoint x: 396, startPoint y: 126, endPoint x: 354, endPoint y: 254, distance: 134.6
click at [354, 194] on div "5360L 208 307W 209-CAL 211 126-CAM T-199 D 178 18 T-25 17 120-CAM 2 Loading..." at bounding box center [313, 112] width 626 height 166
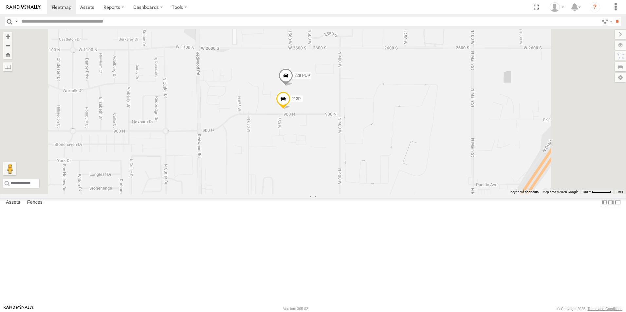
drag, startPoint x: 376, startPoint y: 133, endPoint x: 370, endPoint y: 188, distance: 56.3
click at [370, 188] on div "5360L 208 307W 209-CAL 211 126-CAM T-199 D 178 18 T-25 17 120-CAM 8219 213P 229…" at bounding box center [313, 112] width 626 height 166
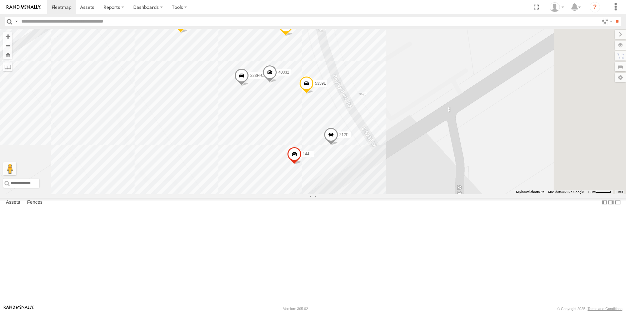
drag, startPoint x: 370, startPoint y: 142, endPoint x: 306, endPoint y: 165, distance: 68.5
click at [306, 165] on div "5360L 208 307W 209-CAL 211 126-CAM T-199 D 221H 178 18 17 T-25 10 223H-CAL 144 …" at bounding box center [313, 112] width 626 height 166
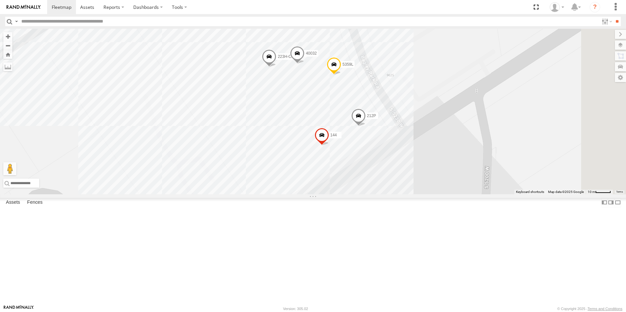
drag, startPoint x: 415, startPoint y: 175, endPoint x: 443, endPoint y: 154, distance: 35.2
click at [443, 154] on div "5360L 208 307W 209-CAL 211 126-CAM T-199 D 221H 178 18 17 T-25 10 223H-CAL 144 …" at bounding box center [313, 112] width 626 height 166
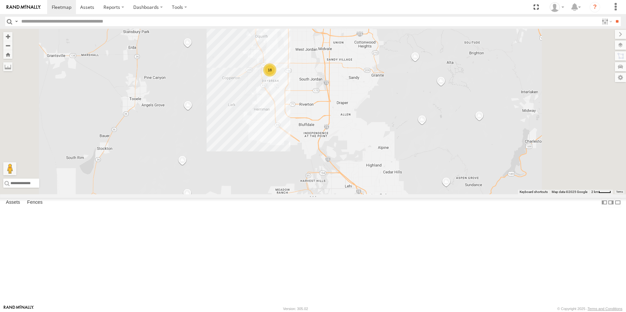
drag, startPoint x: 371, startPoint y: 125, endPoint x: 334, endPoint y: 230, distance: 110.9
click at [335, 194] on div "5360L 208 307W 209-CAL 211 124-CAM 178 18 18 2 Loading..." at bounding box center [313, 112] width 626 height 166
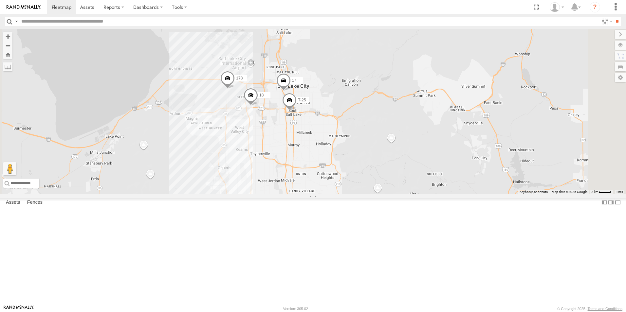
drag, startPoint x: 351, startPoint y: 120, endPoint x: 341, endPoint y: 199, distance: 78.9
click at [334, 194] on div "5360L 208 307W 209-CAL 211 124-CAM 178 18 18 2 17 T-25 Loading..." at bounding box center [313, 112] width 626 height 166
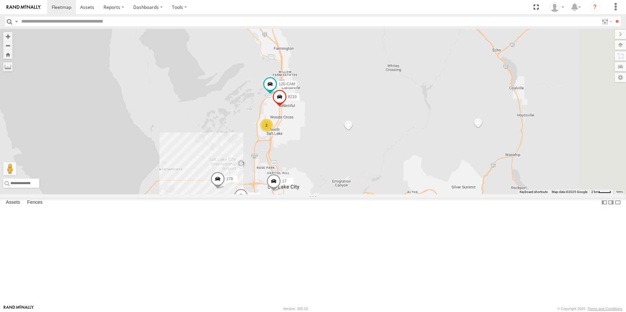
drag, startPoint x: 350, startPoint y: 113, endPoint x: 340, endPoint y: 225, distance: 113.1
click at [340, 194] on div "5360L 208 307W 209-CAL 211 124-CAM 178 18 18 2 17 T-25 8219 2 120-CAM Loading..." at bounding box center [313, 112] width 626 height 166
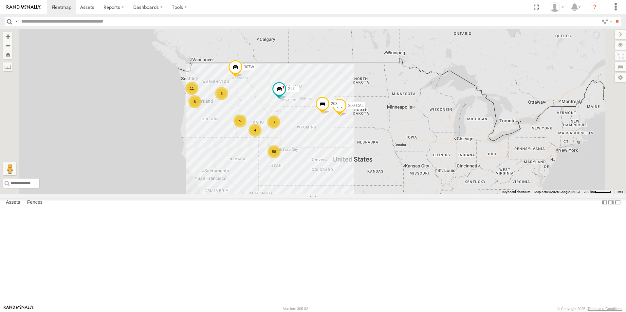
drag, startPoint x: 322, startPoint y: 153, endPoint x: 295, endPoint y: 205, distance: 58.4
click at [295, 194] on div "58 4 5360L 3 6 208 11 5 4 3 307W 209-CAL 211 Loading..." at bounding box center [313, 112] width 626 height 166
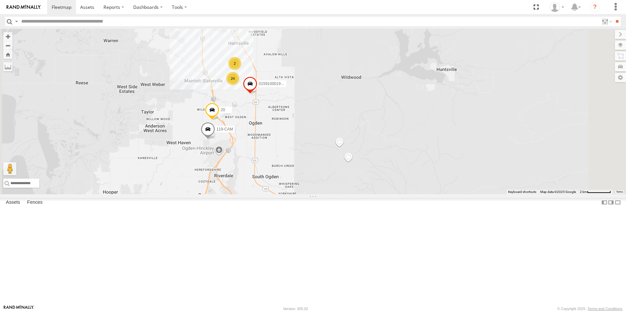
drag, startPoint x: 348, startPoint y: 243, endPoint x: 330, endPoint y: 213, distance: 35.2
click at [331, 194] on div "5360L 208 307W 209-CAL 211 124-CAM 221H 24 20 015910001997066 119-CAM 2 Loading…" at bounding box center [313, 112] width 626 height 166
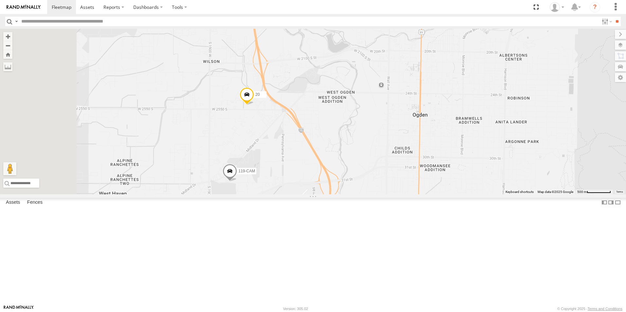
drag, startPoint x: 301, startPoint y: 174, endPoint x: 356, endPoint y: 142, distance: 63.6
click at [356, 142] on div "5360L 208 307W 209-CAL 211 124-CAM 221H 20 015910001997066 119-CAM 18 Loading..." at bounding box center [313, 112] width 626 height 166
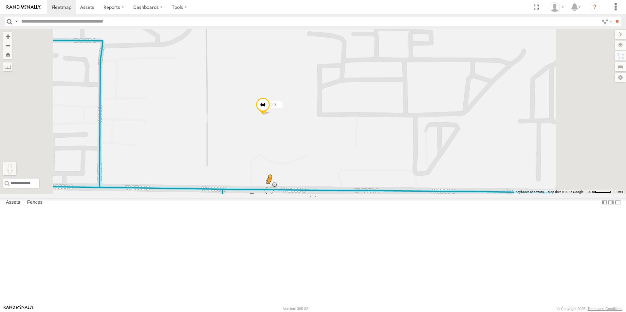
drag, startPoint x: 179, startPoint y: 278, endPoint x: 350, endPoint y: 246, distance: 174.5
click at [350, 194] on div "5360L 208 307W 209-CAL 211 124-CAM 221H 20 015910001997066 119-CAM To activate …" at bounding box center [313, 112] width 626 height 166
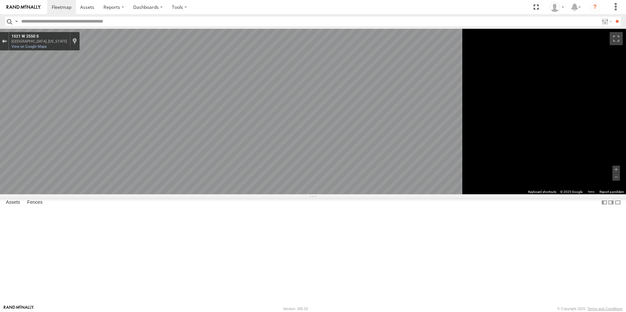
click at [9, 38] on button "Exit the Street View" at bounding box center [4, 41] width 9 height 9
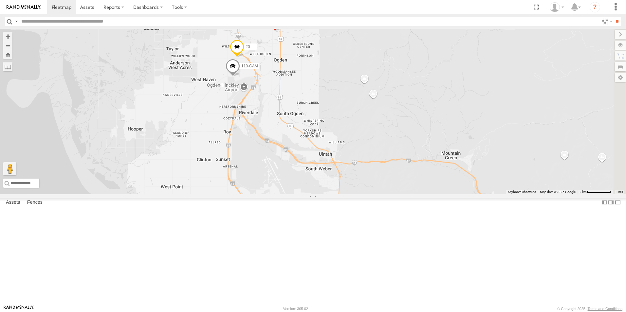
drag, startPoint x: 418, startPoint y: 270, endPoint x: 302, endPoint y: 150, distance: 166.9
click at [303, 153] on div "5360L 208 307W 209-CAL 211 124-CAM 221H 20 015910001997066 119-CAM 24 2 Loading…" at bounding box center [313, 112] width 626 height 166
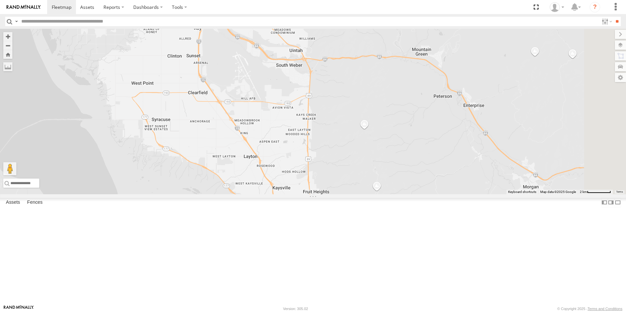
drag, startPoint x: 343, startPoint y: 242, endPoint x: 319, endPoint y: 111, distance: 133.4
click at [316, 123] on div "5360L 208 307W 209-CAL 211 124-CAM 221H 20 015910001997066 119-CAM 24 2 Loading…" at bounding box center [313, 112] width 626 height 166
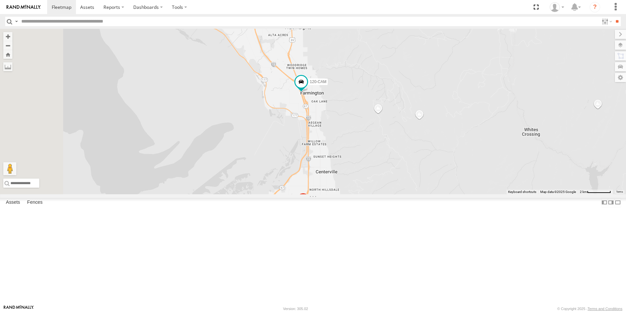
drag, startPoint x: 324, startPoint y: 119, endPoint x: 380, endPoint y: 253, distance: 144.9
click at [360, 194] on div "5360L 208 307W 209-CAL 211 124-CAM 221H 178 120-CAM 18 8219 2 Loading..." at bounding box center [313, 112] width 626 height 166
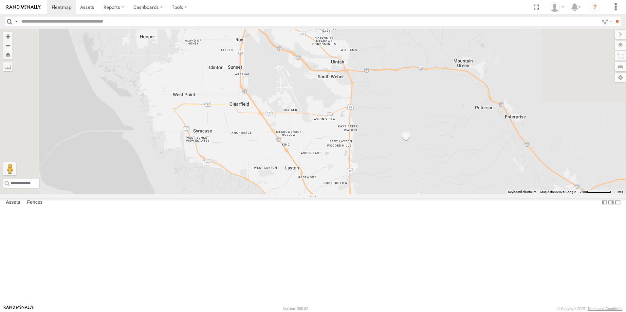
drag, startPoint x: 358, startPoint y: 138, endPoint x: 341, endPoint y: 236, distance: 98.6
click at [342, 194] on div "5360L 208 307W 209-CAL 211 124-CAM 221H 178 120-CAM 18 8219 2 Loading..." at bounding box center [313, 112] width 626 height 166
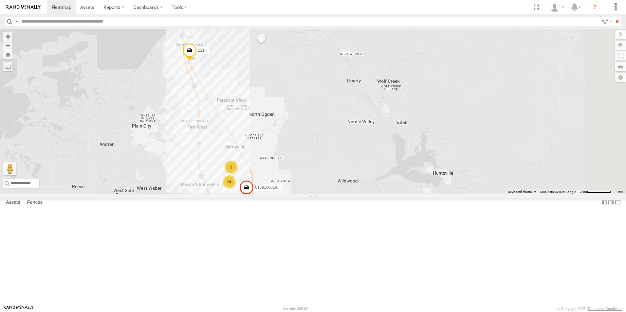
drag, startPoint x: 289, startPoint y: 134, endPoint x: 279, endPoint y: 200, distance: 67.4
click at [279, 194] on div "5360L 208 307W 209-CAL 211 124-CAM 221H 178 120-CAM 18 8219 2 24 20 01591000199…" at bounding box center [313, 112] width 626 height 166
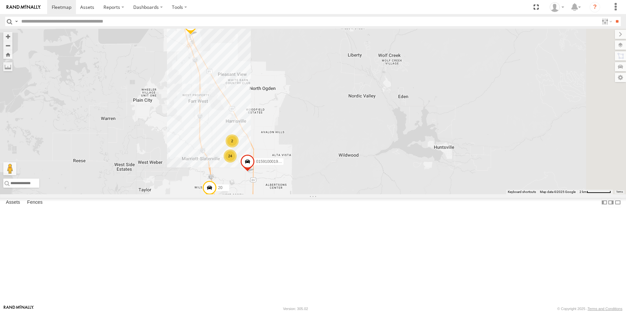
drag, startPoint x: 310, startPoint y: 259, endPoint x: 315, endPoint y: 218, distance: 40.6
click at [314, 194] on div "5360L 208 307W 209-CAL 211 124-CAM 221H 178 120-CAM 18 8219 2 24 20 01591000199…" at bounding box center [313, 112] width 626 height 166
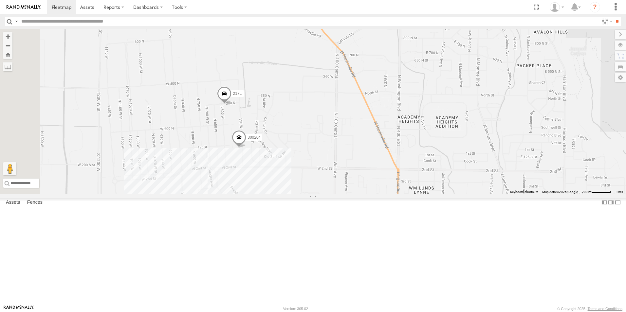
drag, startPoint x: 525, startPoint y: 232, endPoint x: 501, endPoint y: 220, distance: 27.1
click at [501, 194] on div "5360L 208 307W 209-CAL 211 124-CAM 221H 178 120-CAM 18 8219 20 015910001997066 …" at bounding box center [313, 112] width 626 height 166
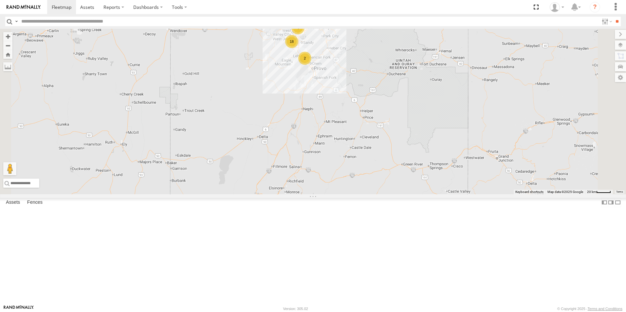
click at [45, 21] on input "text" at bounding box center [309, 21] width 580 height 9
type input "***"
click at [613, 17] on input "**" at bounding box center [617, 21] width 8 height 9
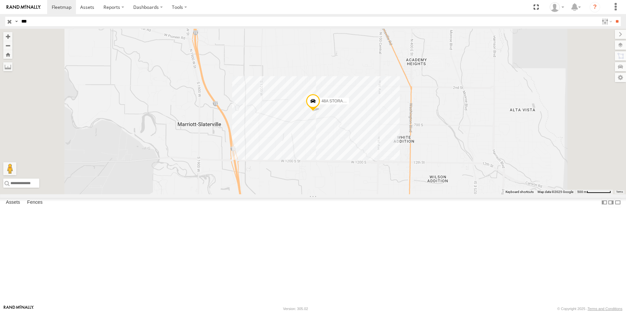
click at [10, 23] on input "button" at bounding box center [9, 21] width 9 height 9
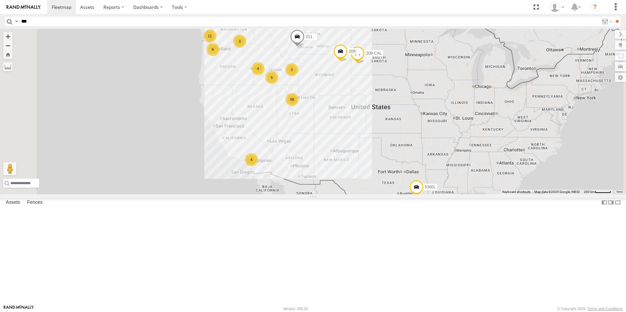
click at [71, 23] on input "***" at bounding box center [309, 21] width 580 height 9
type input "***"
click at [613, 17] on input "**" at bounding box center [617, 21] width 8 height 9
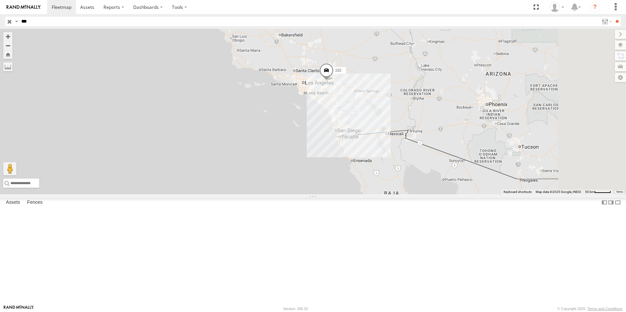
drag, startPoint x: 535, startPoint y: 177, endPoint x: 380, endPoint y: 65, distance: 191.7
click at [380, 65] on div "182 Loading..." at bounding box center [313, 112] width 626 height 166
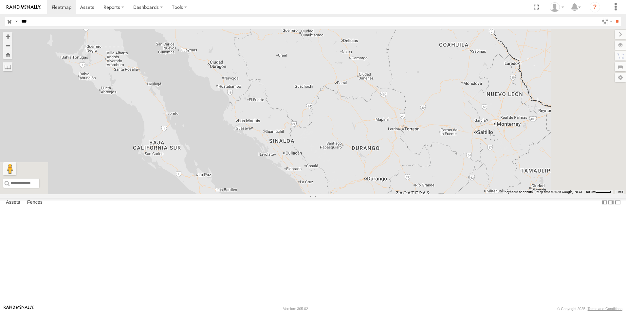
drag, startPoint x: 361, startPoint y: 38, endPoint x: 453, endPoint y: 329, distance: 305.3
click at [453, 312] on html at bounding box center [313, 156] width 626 height 312
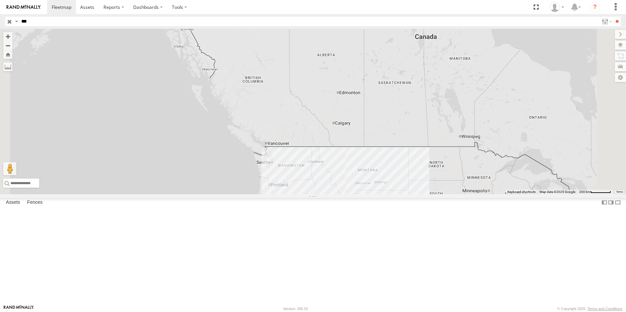
drag, startPoint x: 449, startPoint y: 200, endPoint x: 360, endPoint y: 76, distance: 151.9
click at [364, 82] on div "182 Loading..." at bounding box center [313, 112] width 626 height 166
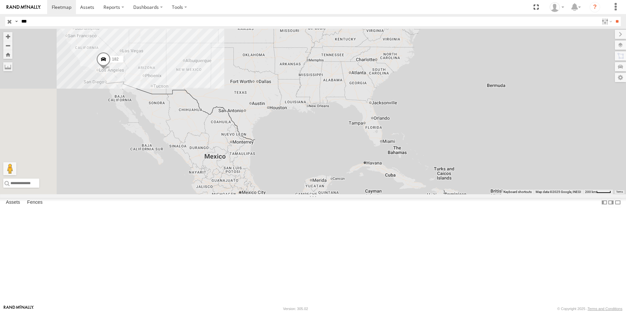
drag, startPoint x: 378, startPoint y: 111, endPoint x: 464, endPoint y: 259, distance: 171.4
click at [464, 194] on div "182 Loading..." at bounding box center [313, 112] width 626 height 166
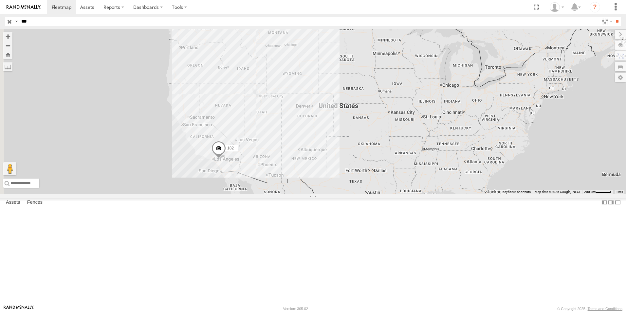
drag, startPoint x: 312, startPoint y: 150, endPoint x: 347, endPoint y: 165, distance: 38.5
click at [347, 165] on div "182 Loading..." at bounding box center [313, 112] width 626 height 166
click at [9, 21] on input "button" at bounding box center [9, 21] width 9 height 9
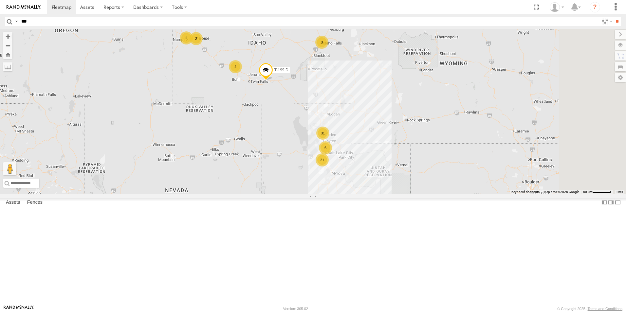
drag, startPoint x: 417, startPoint y: 183, endPoint x: 366, endPoint y: 154, distance: 58.6
click at [366, 154] on div "T-199 D 21 6 31 2 4 3 2 211 Loading..." at bounding box center [313, 112] width 626 height 166
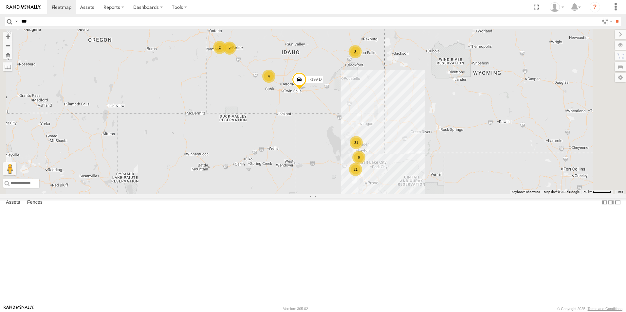
drag, startPoint x: 268, startPoint y: 131, endPoint x: 302, endPoint y: 140, distance: 35.3
click at [302, 140] on div "T-199 D 21 6 31 2 4 3 2 211 208 Loading..." at bounding box center [313, 112] width 626 height 166
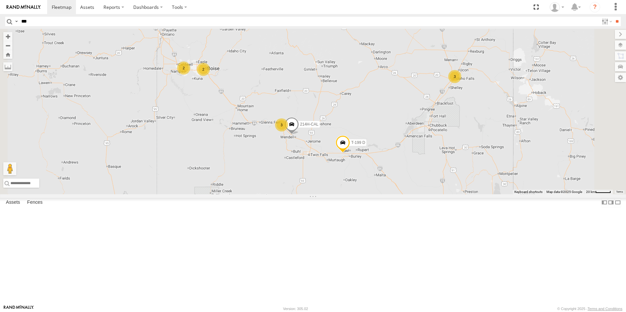
click at [210, 76] on div "2" at bounding box center [203, 69] width 13 height 13
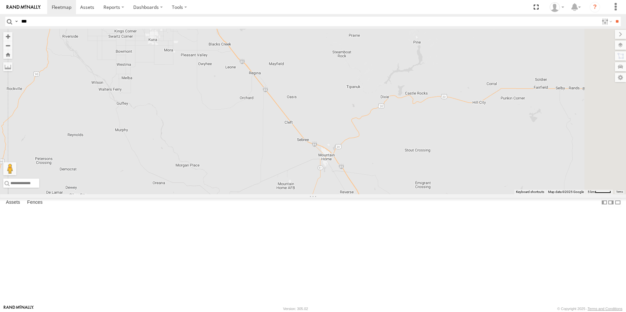
drag, startPoint x: 381, startPoint y: 258, endPoint x: 277, endPoint y: 105, distance: 184.9
click at [283, 116] on div "211 208 5360L 307W 209-CAL 214H-CAL T-199 D 2 2 Loading..." at bounding box center [313, 112] width 626 height 166
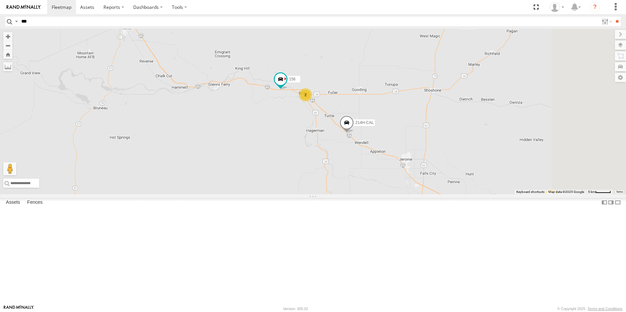
drag, startPoint x: 442, startPoint y: 187, endPoint x: 287, endPoint y: 146, distance: 160.6
click at [287, 146] on div "211 208 5360L 307W 209-CAL 214H-CAL T-199 D 2 2 2 156 Loading..." at bounding box center [313, 112] width 626 height 166
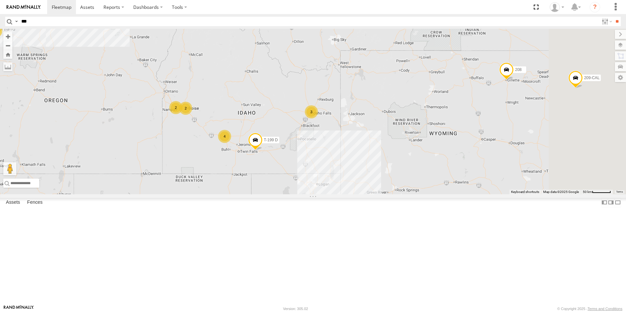
drag, startPoint x: 434, startPoint y: 257, endPoint x: 331, endPoint y: 236, distance: 104.5
click at [331, 194] on div "211 208 5360L 307W 209-CAL T-199 D 20 6 31 3 6 9 2 4 3 2 2 Loading..." at bounding box center [313, 112] width 626 height 166
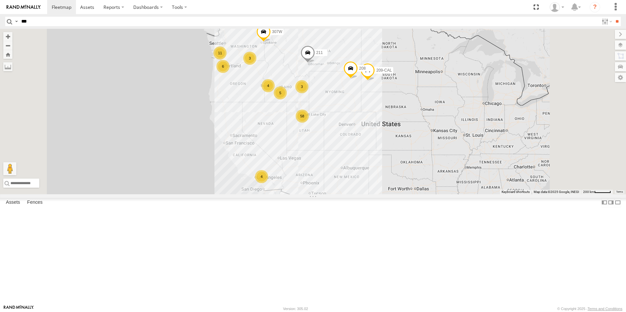
drag, startPoint x: 406, startPoint y: 229, endPoint x: 397, endPoint y: 204, distance: 26.6
click at [397, 194] on div "211 208 5360L 307W 209-CAL 58 4 3 6 11 4 5 3 Loading..." at bounding box center [313, 112] width 626 height 166
